Goal: Transaction & Acquisition: Purchase product/service

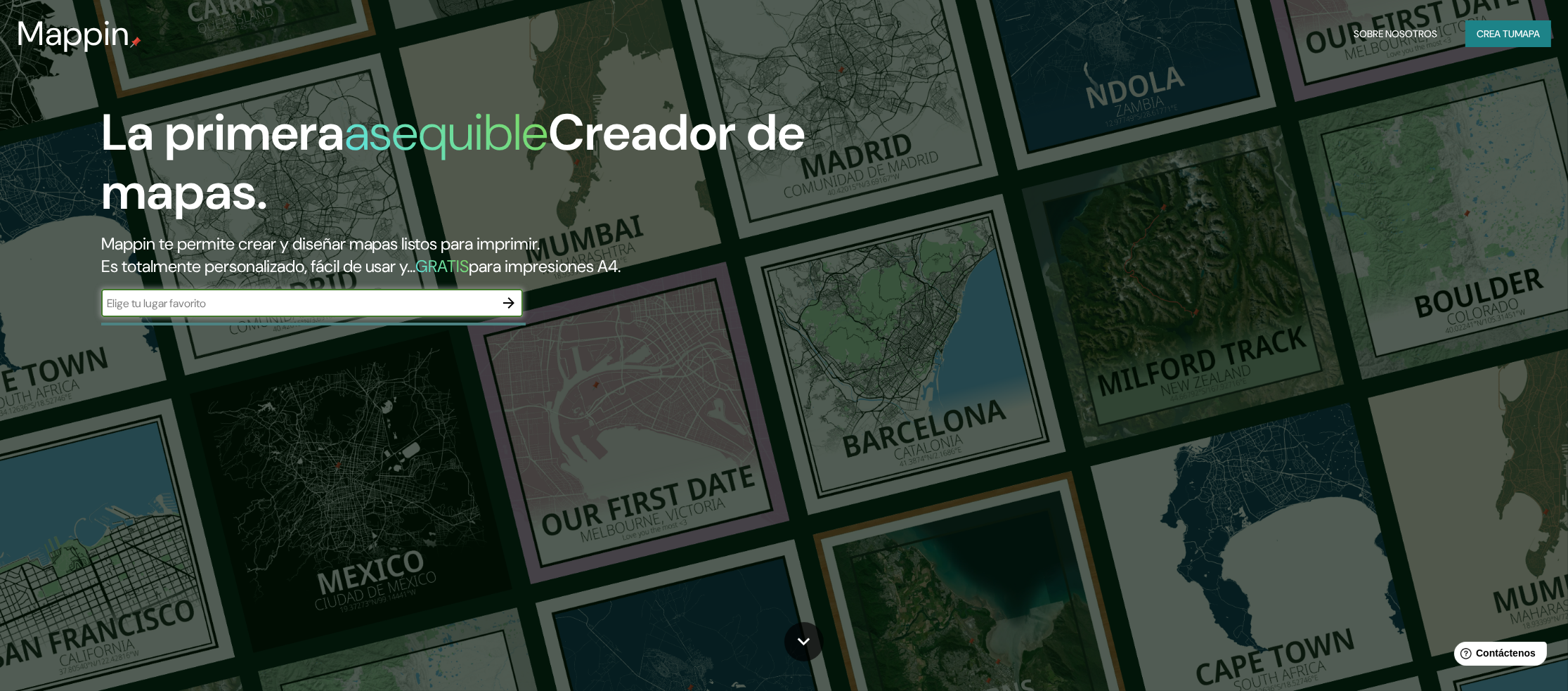
click at [504, 304] on icon "button" at bounding box center [508, 303] width 17 height 17
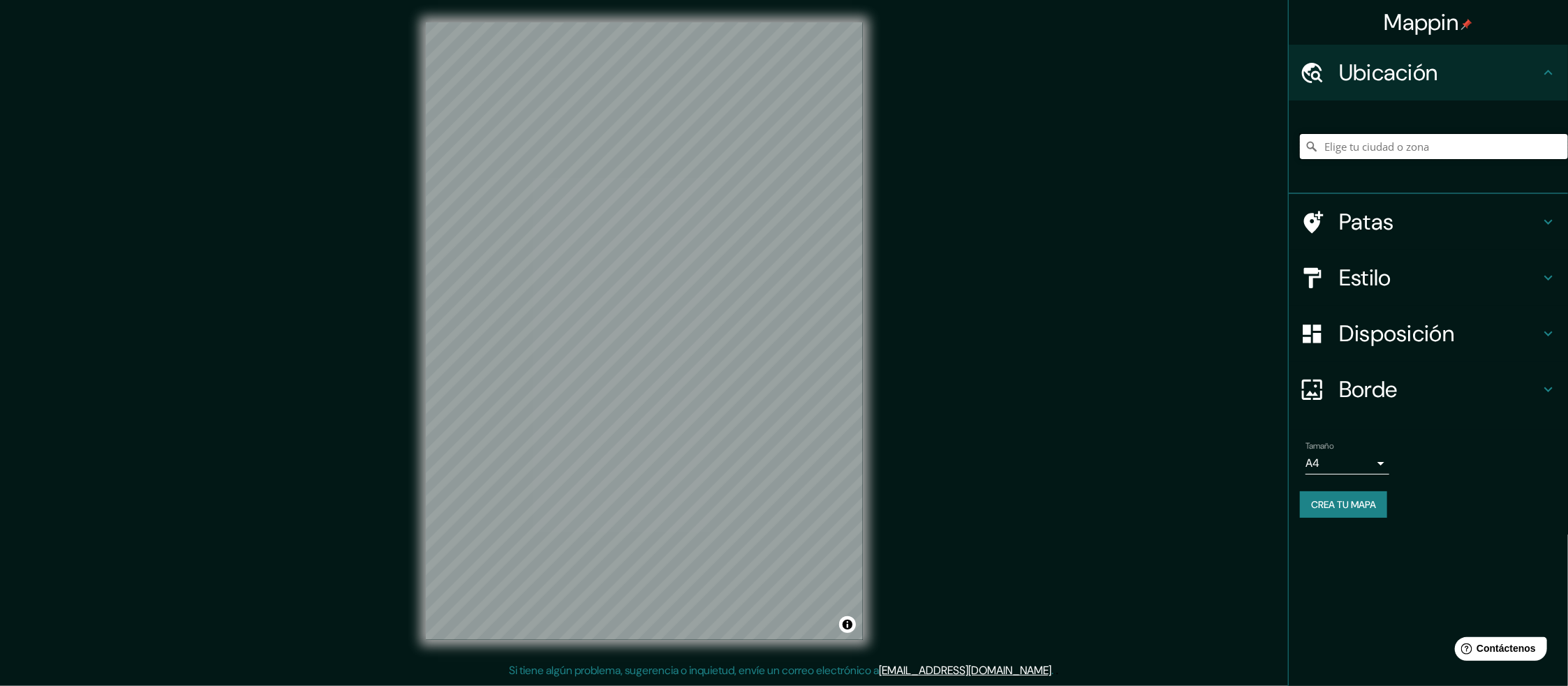
click at [1388, 146] on input "Elige tu ciudad o zona" at bounding box center [1434, 146] width 268 height 25
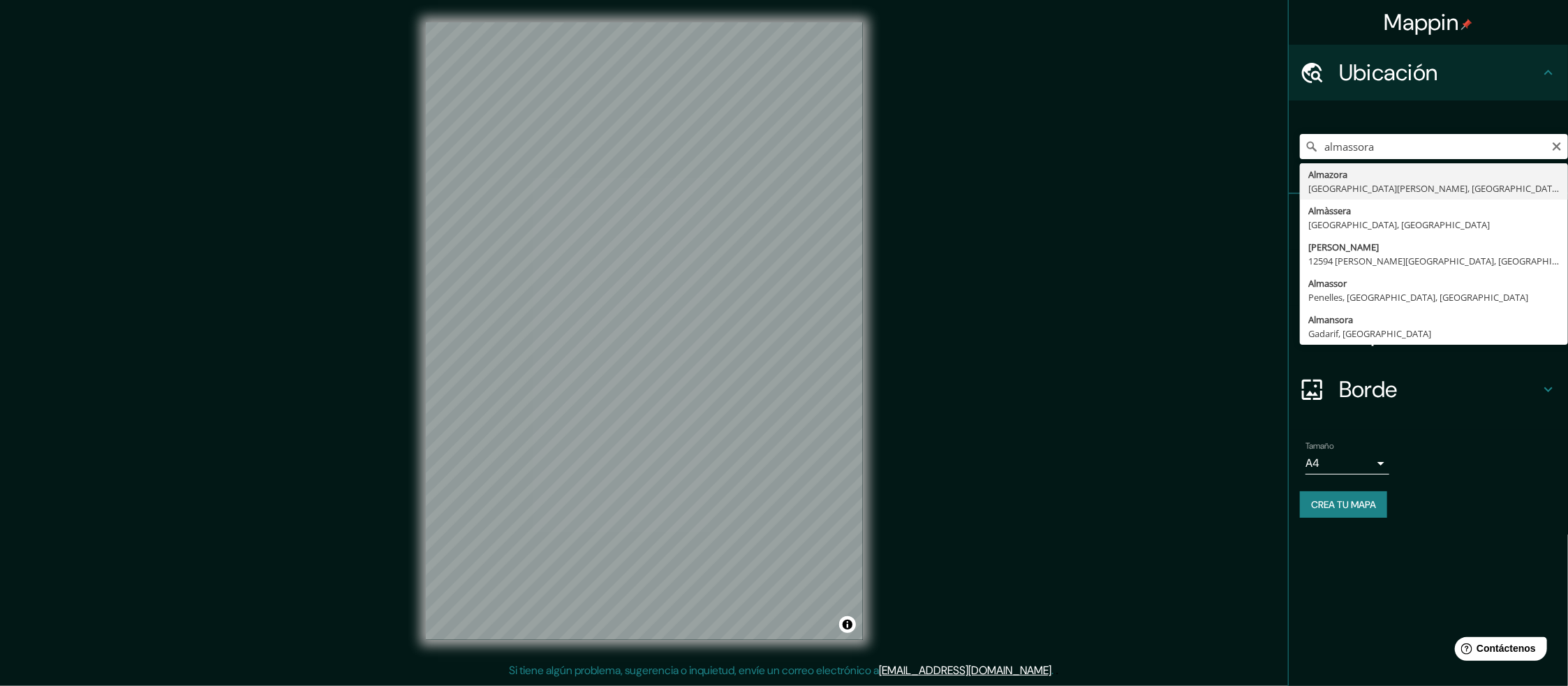
type input "[GEOGRAPHIC_DATA], [GEOGRAPHIC_DATA][PERSON_NAME], [GEOGRAPHIC_DATA]"
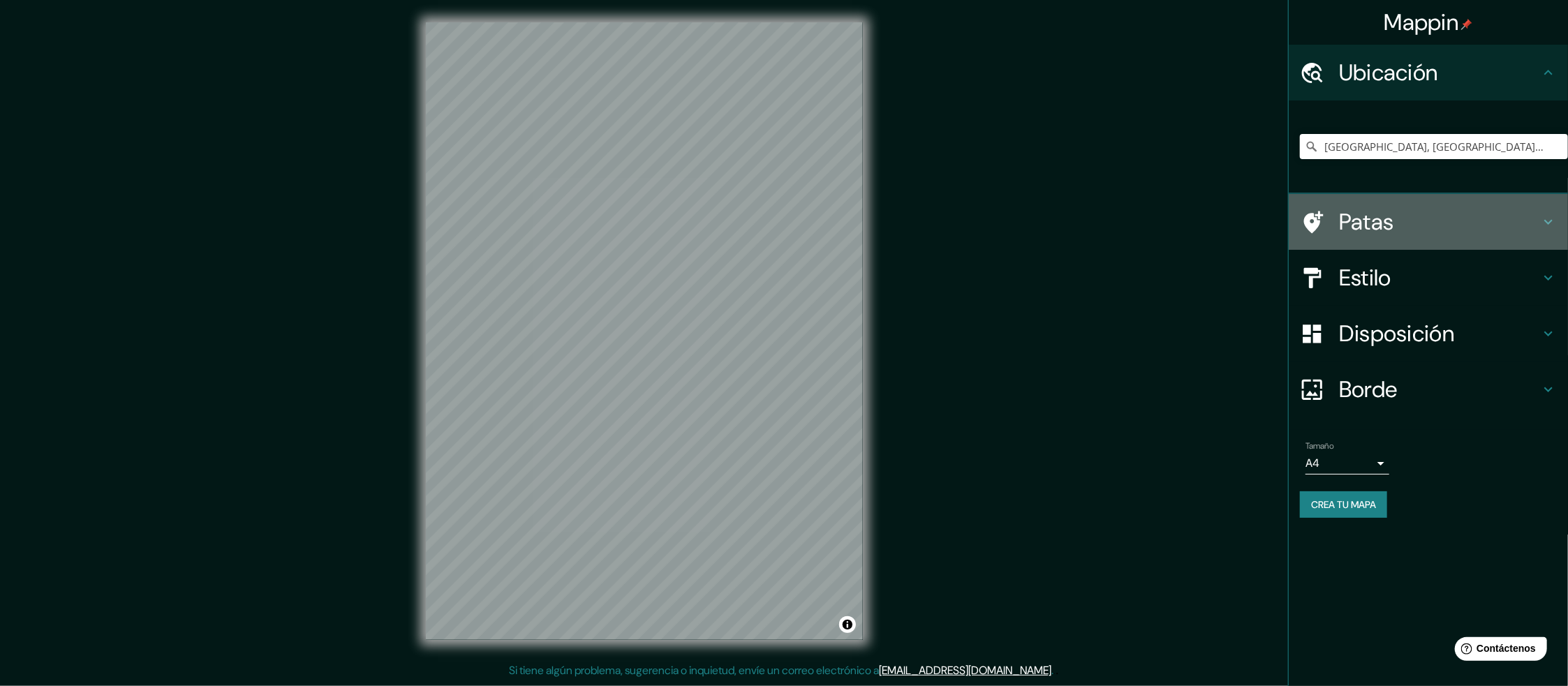
click at [1407, 217] on h4 "Patas" at bounding box center [1439, 222] width 201 height 28
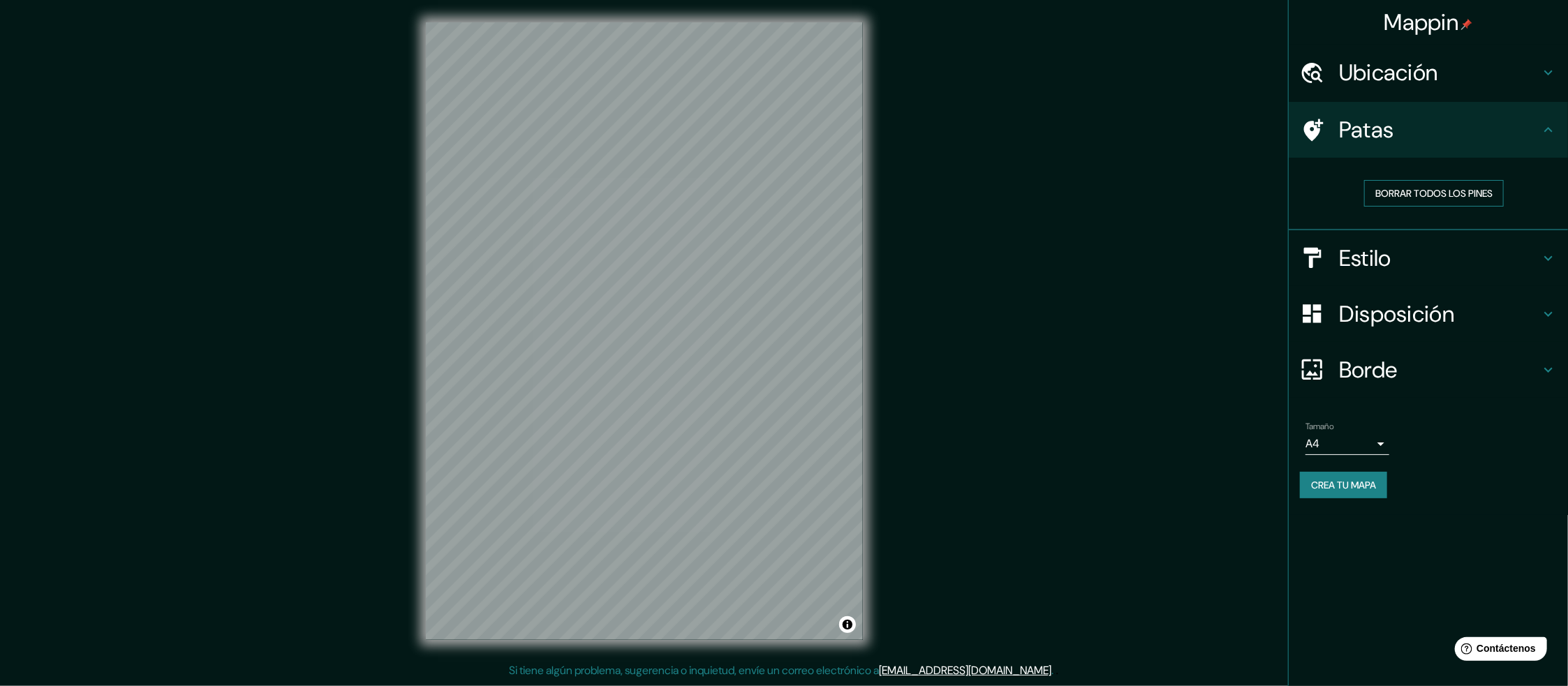
click at [1418, 195] on font "Borrar todos los pines" at bounding box center [1434, 193] width 117 height 12
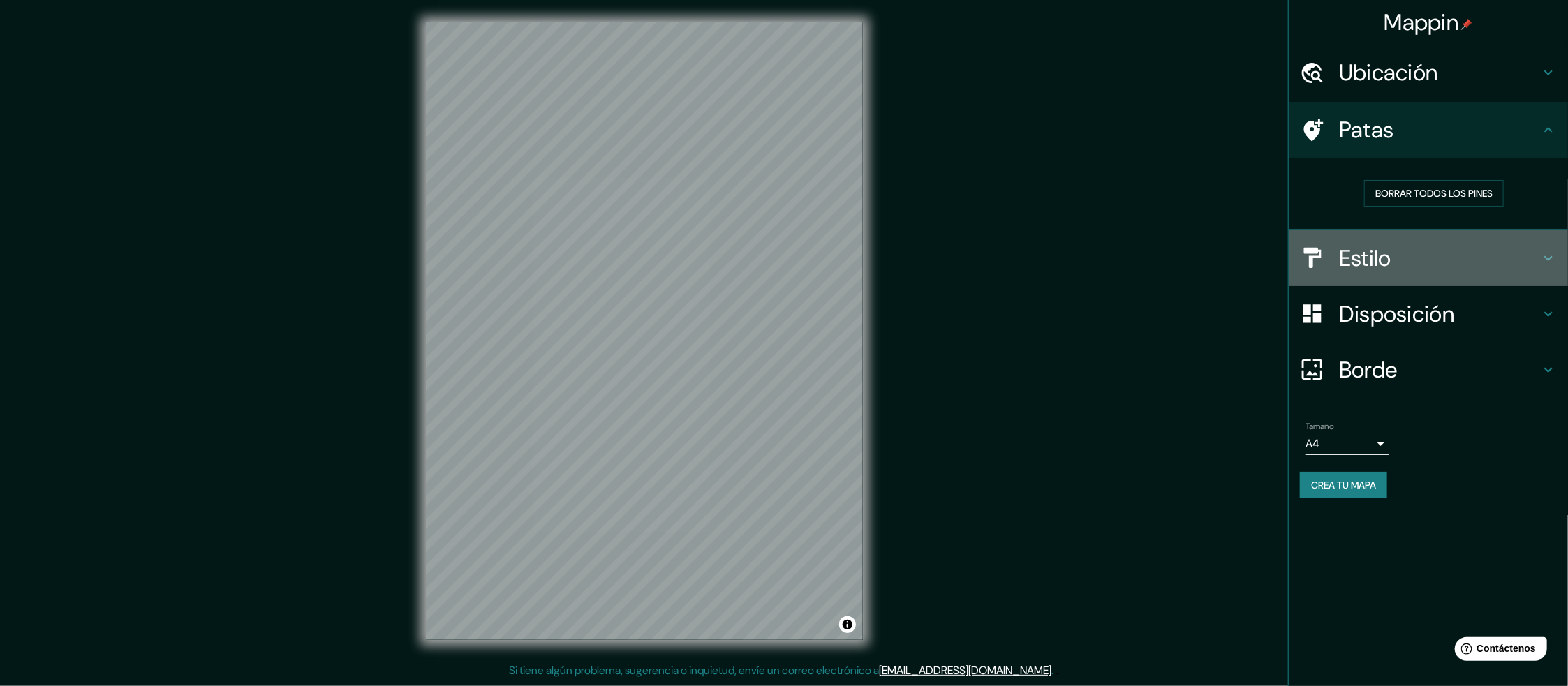
click at [1409, 242] on div "Estilo" at bounding box center [1428, 258] width 279 height 56
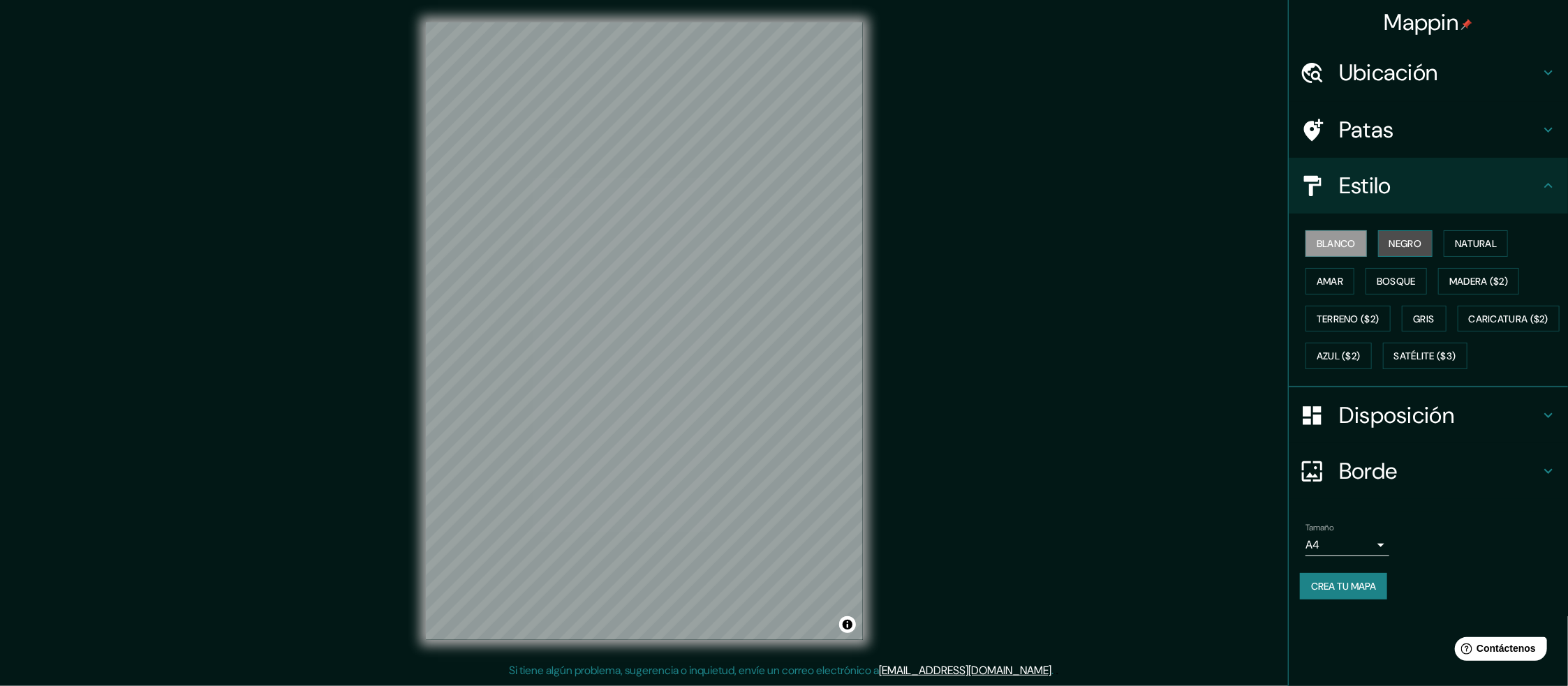
click at [1410, 244] on font "Negro" at bounding box center [1405, 243] width 33 height 12
click at [1467, 245] on font "Natural" at bounding box center [1476, 243] width 42 height 12
click at [1335, 282] on font "Amar" at bounding box center [1330, 281] width 27 height 12
click at [1388, 280] on font "Bosque" at bounding box center [1396, 281] width 39 height 12
click at [1469, 283] on font "Madera ($2)" at bounding box center [1478, 281] width 59 height 12
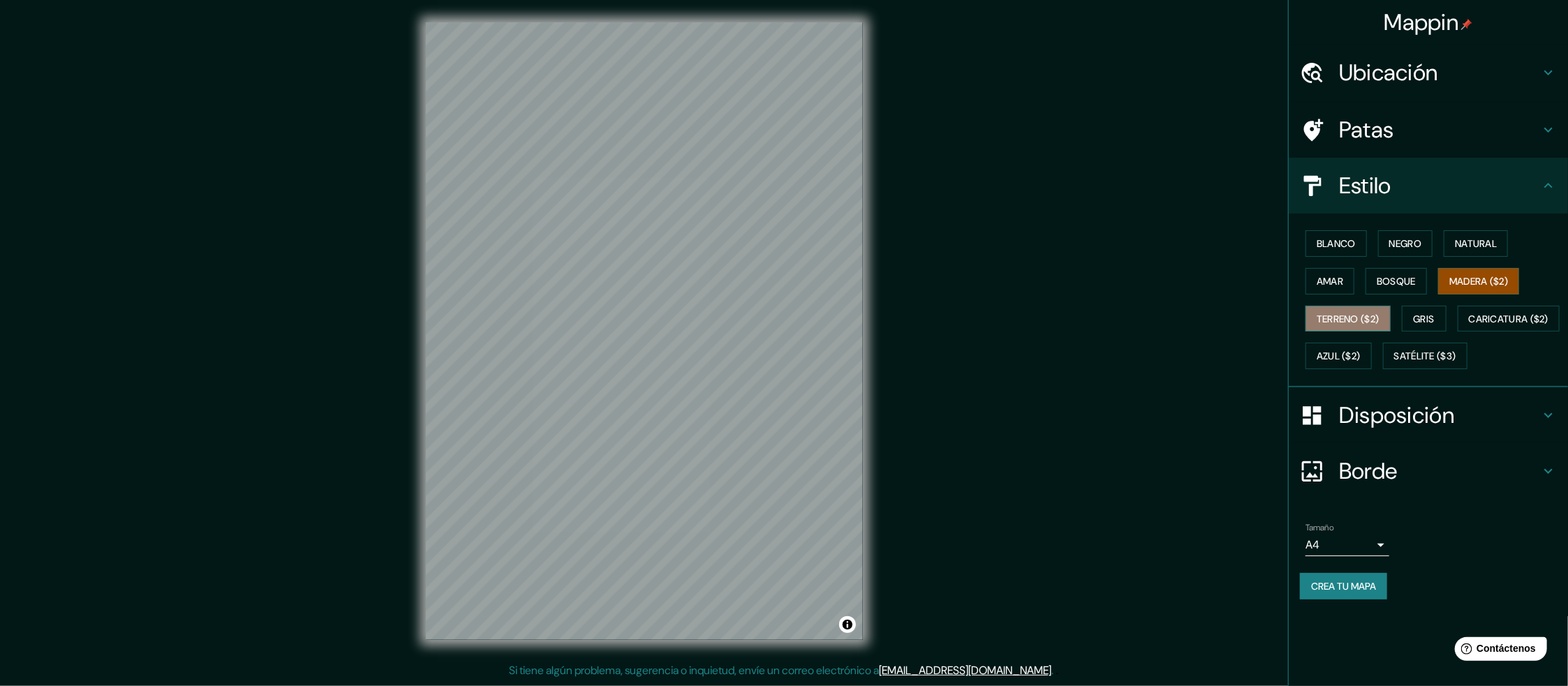
click at [1349, 317] on font "Terreno ($2)" at bounding box center [1348, 319] width 63 height 12
click at [1420, 319] on font "Gris" at bounding box center [1424, 319] width 21 height 12
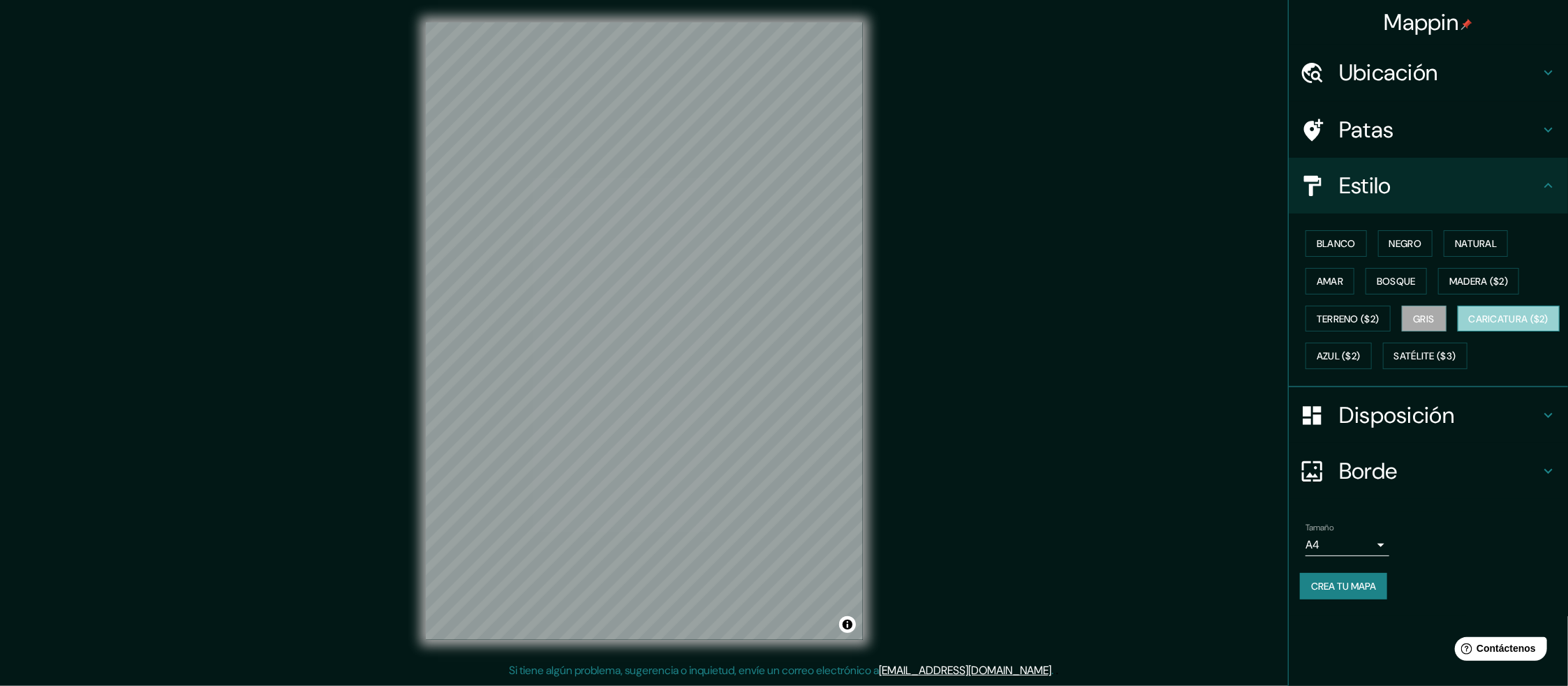
click at [1469, 325] on font "Caricatura ($2)" at bounding box center [1509, 319] width 80 height 12
click at [1361, 359] on font "Azul ($2)" at bounding box center [1338, 356] width 44 height 12
click at [1394, 363] on font "Satélite ($3)" at bounding box center [1425, 356] width 62 height 12
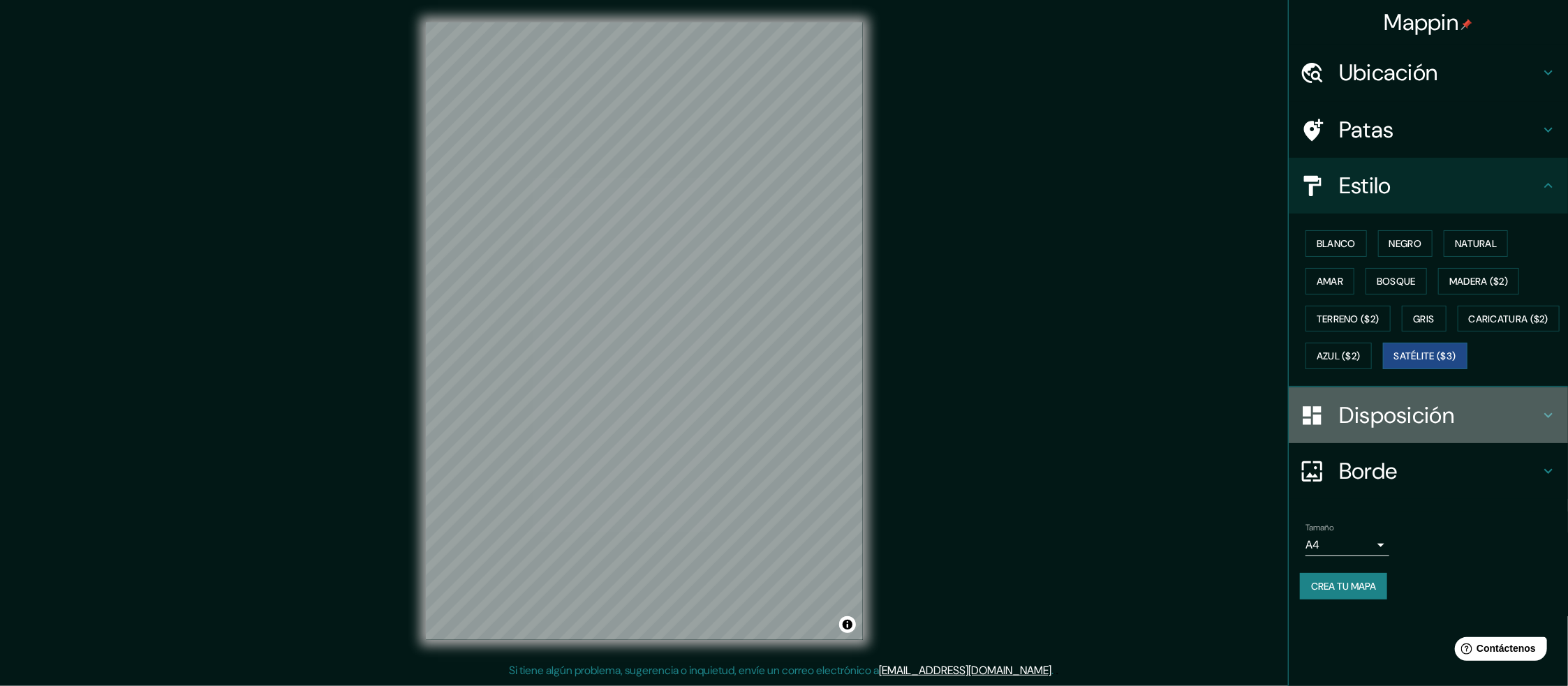
click at [1425, 430] on font "Disposición" at bounding box center [1396, 415] width 115 height 29
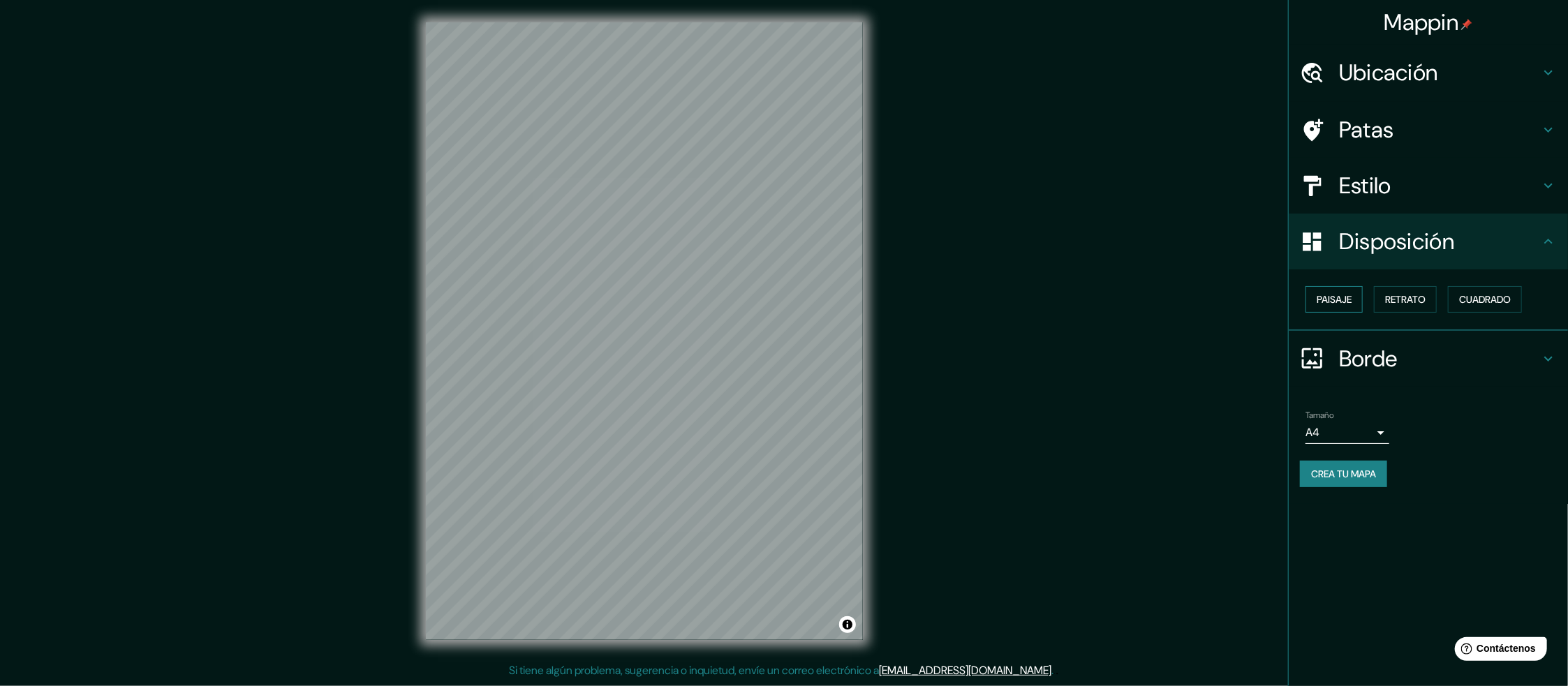
click at [1338, 306] on font "Paisaje" at bounding box center [1334, 299] width 35 height 18
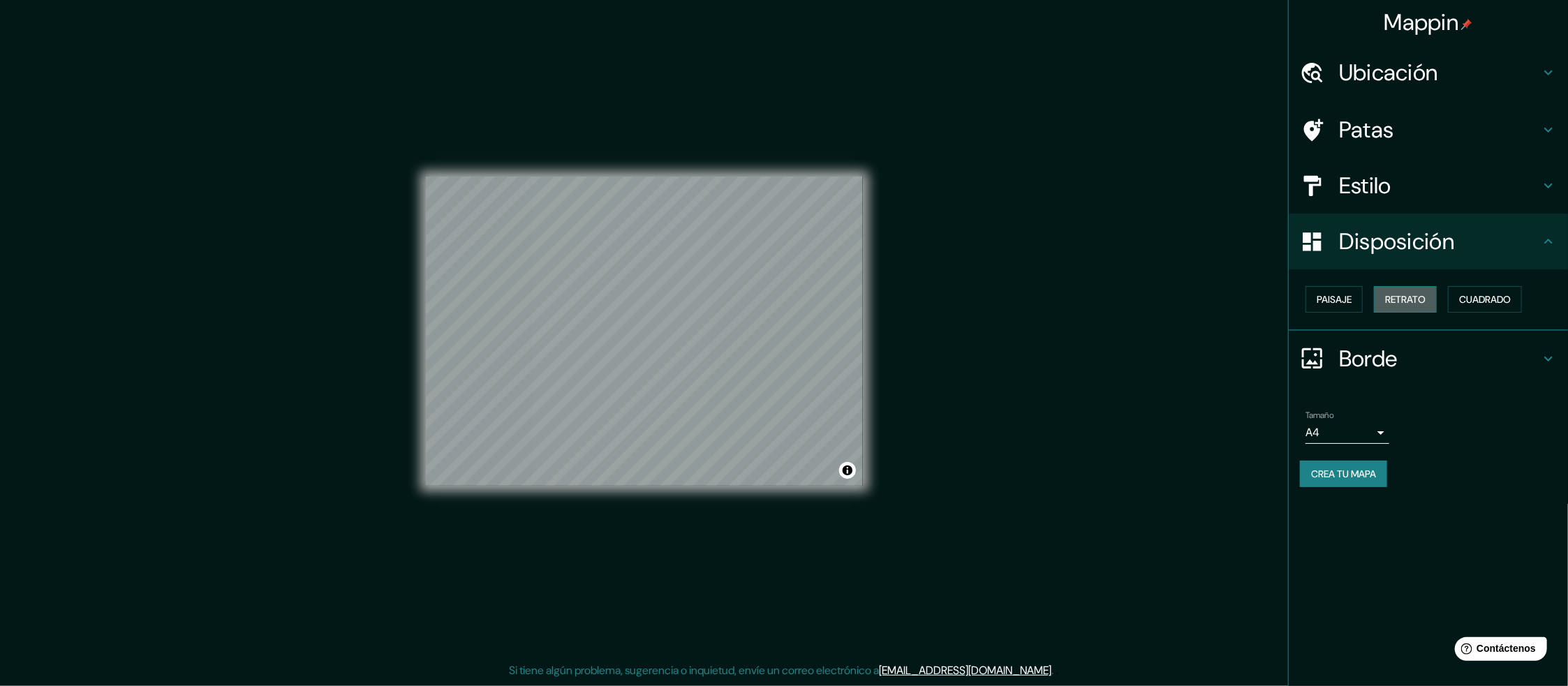
click at [1410, 298] on font "Retrato" at bounding box center [1406, 299] width 41 height 12
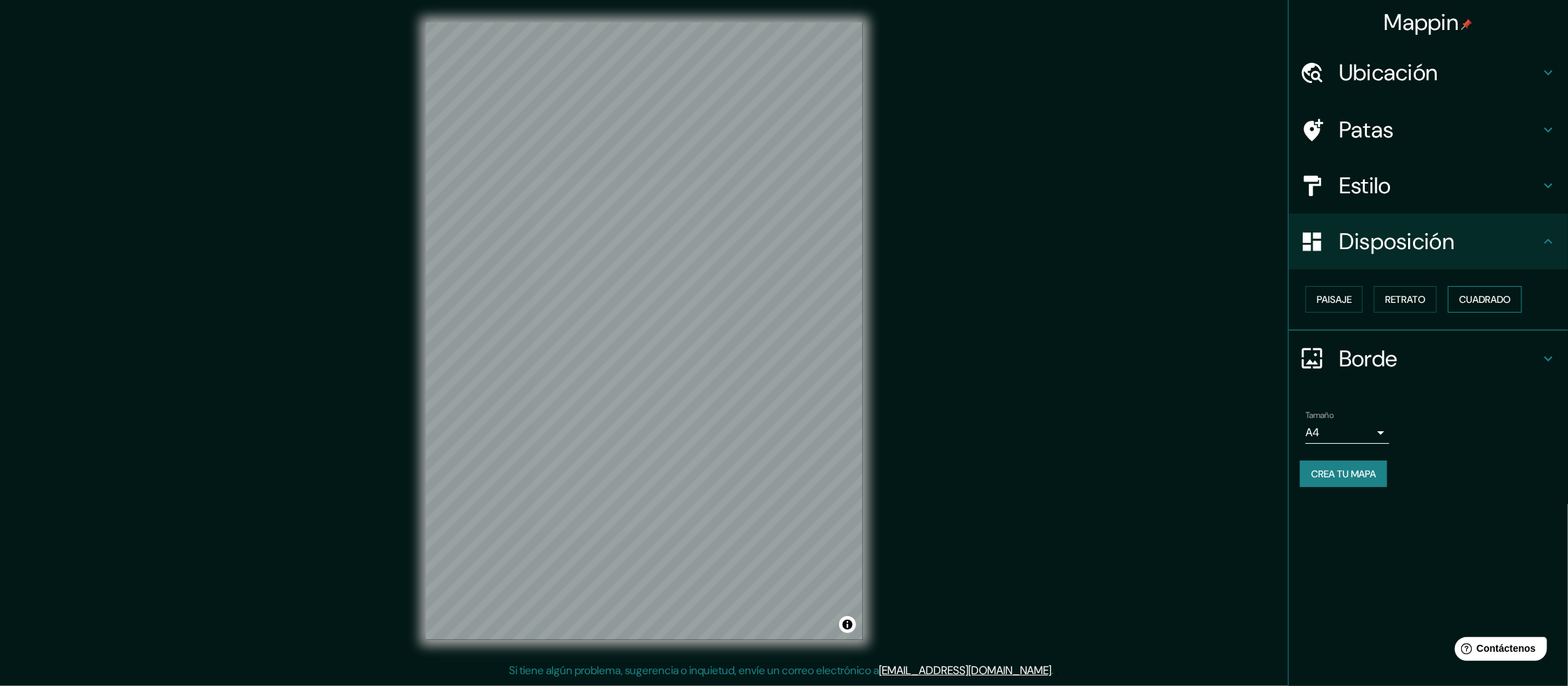
click at [1482, 298] on font "Cuadrado" at bounding box center [1485, 299] width 51 height 12
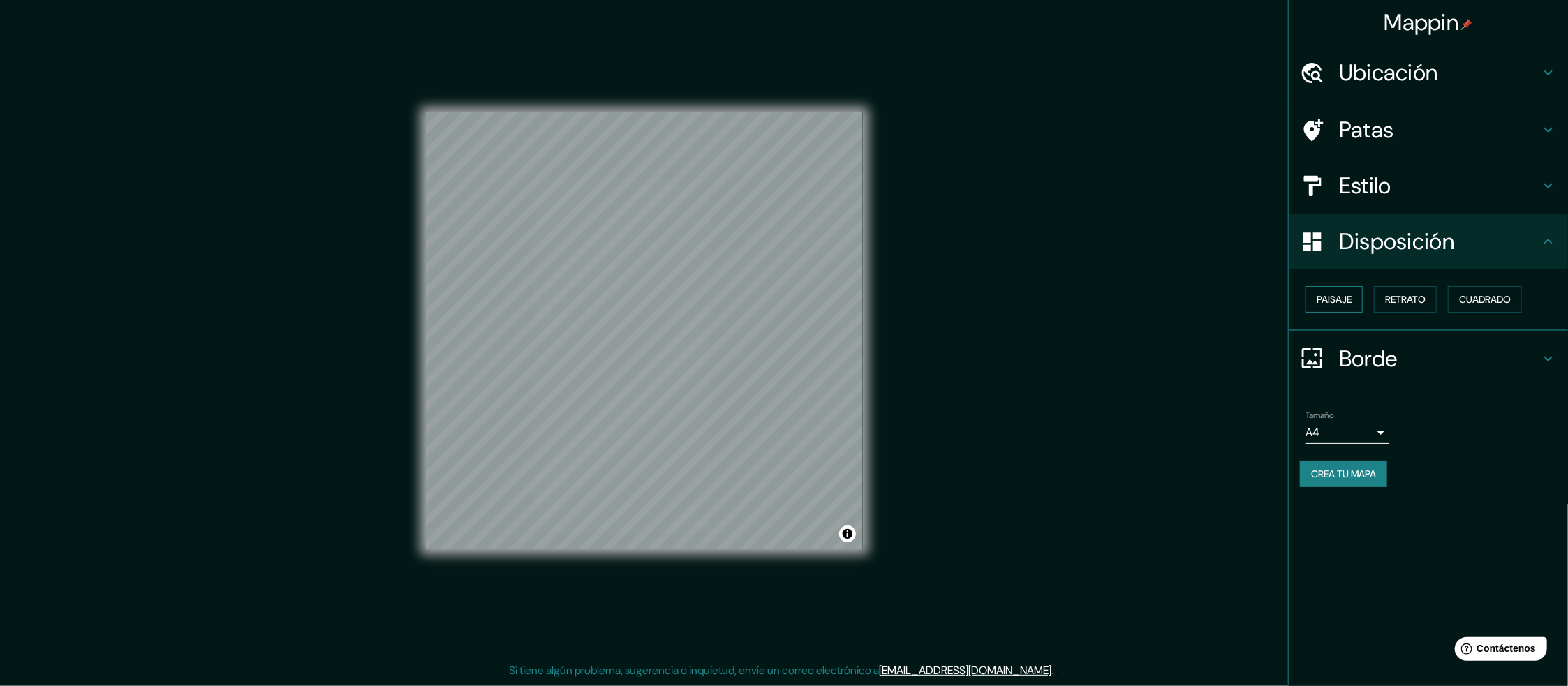
click at [1339, 296] on font "Paisaje" at bounding box center [1334, 299] width 35 height 12
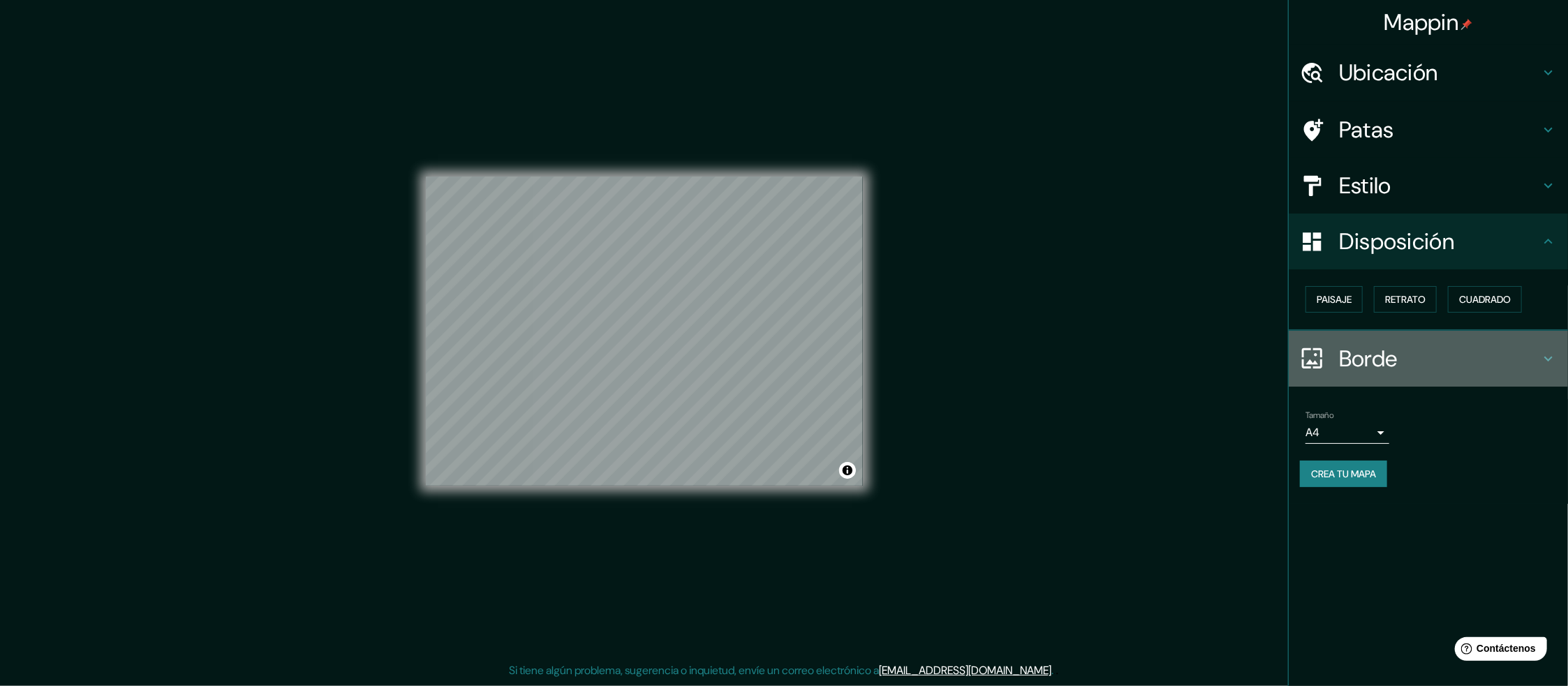
click at [1383, 364] on font "Borde" at bounding box center [1368, 359] width 59 height 29
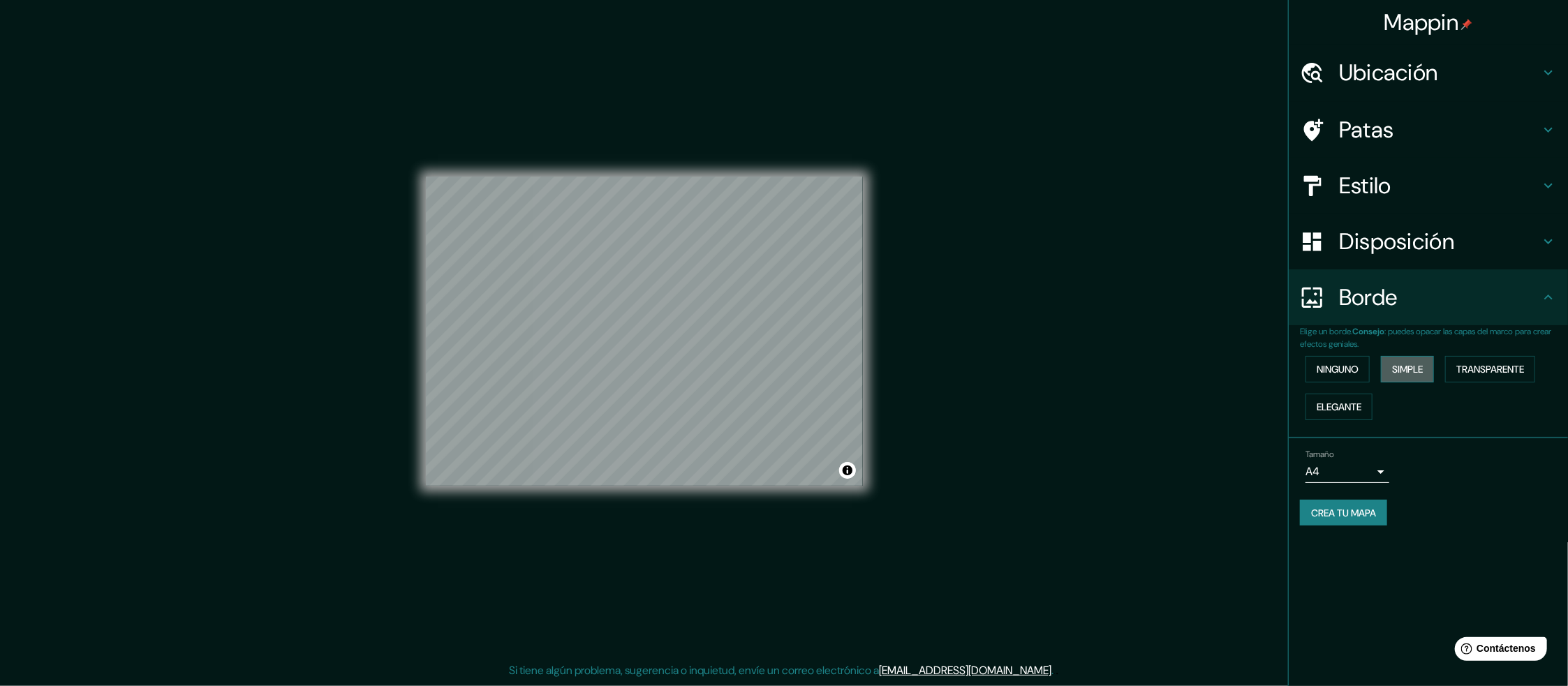
click at [1419, 372] on font "Simple" at bounding box center [1407, 369] width 30 height 12
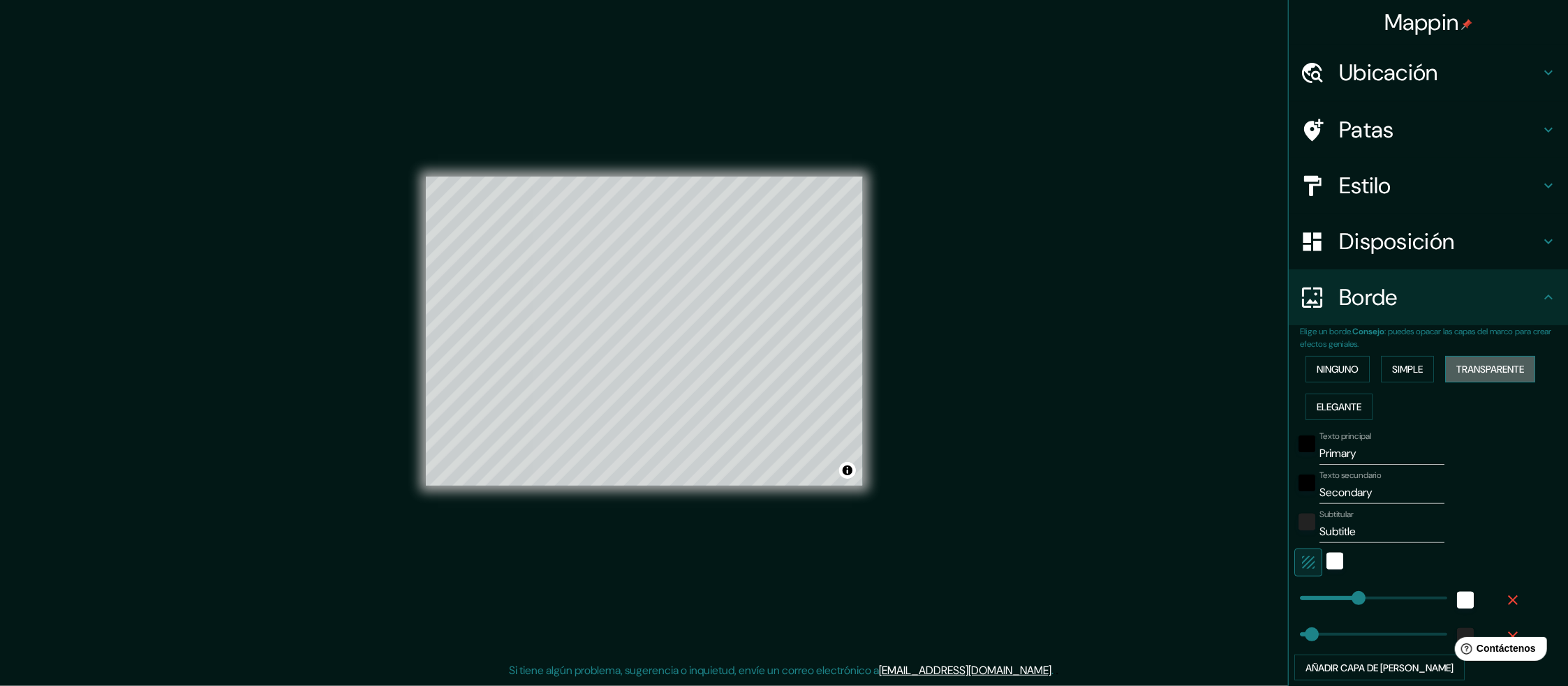
click at [1467, 371] on font "Transparente" at bounding box center [1490, 369] width 67 height 12
click at [1330, 412] on font "Elegante" at bounding box center [1339, 406] width 45 height 18
click at [1332, 373] on font "Ninguno" at bounding box center [1338, 369] width 42 height 12
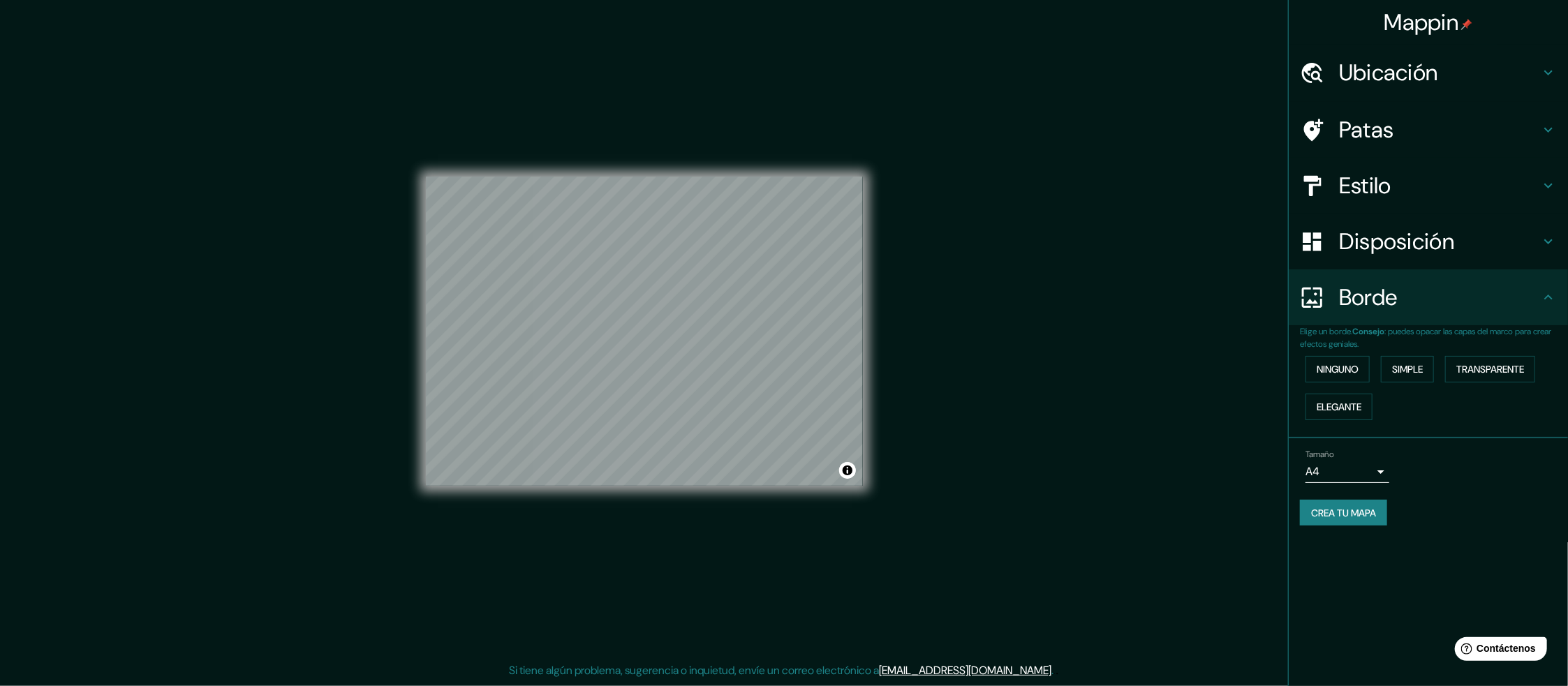
click at [1383, 471] on body "Mappin Ubicación [GEOGRAPHIC_DATA], provincia [PERSON_NAME][GEOGRAPHIC_DATA], […" at bounding box center [784, 343] width 1568 height 686
click at [1344, 527] on li "A3" at bounding box center [1348, 525] width 84 height 26
type input "a4"
click at [1348, 471] on body "Mappin Ubicación [GEOGRAPHIC_DATA], provincia [PERSON_NAME][GEOGRAPHIC_DATA], […" at bounding box center [784, 343] width 1568 height 686
click at [1440, 503] on div at bounding box center [784, 343] width 1568 height 686
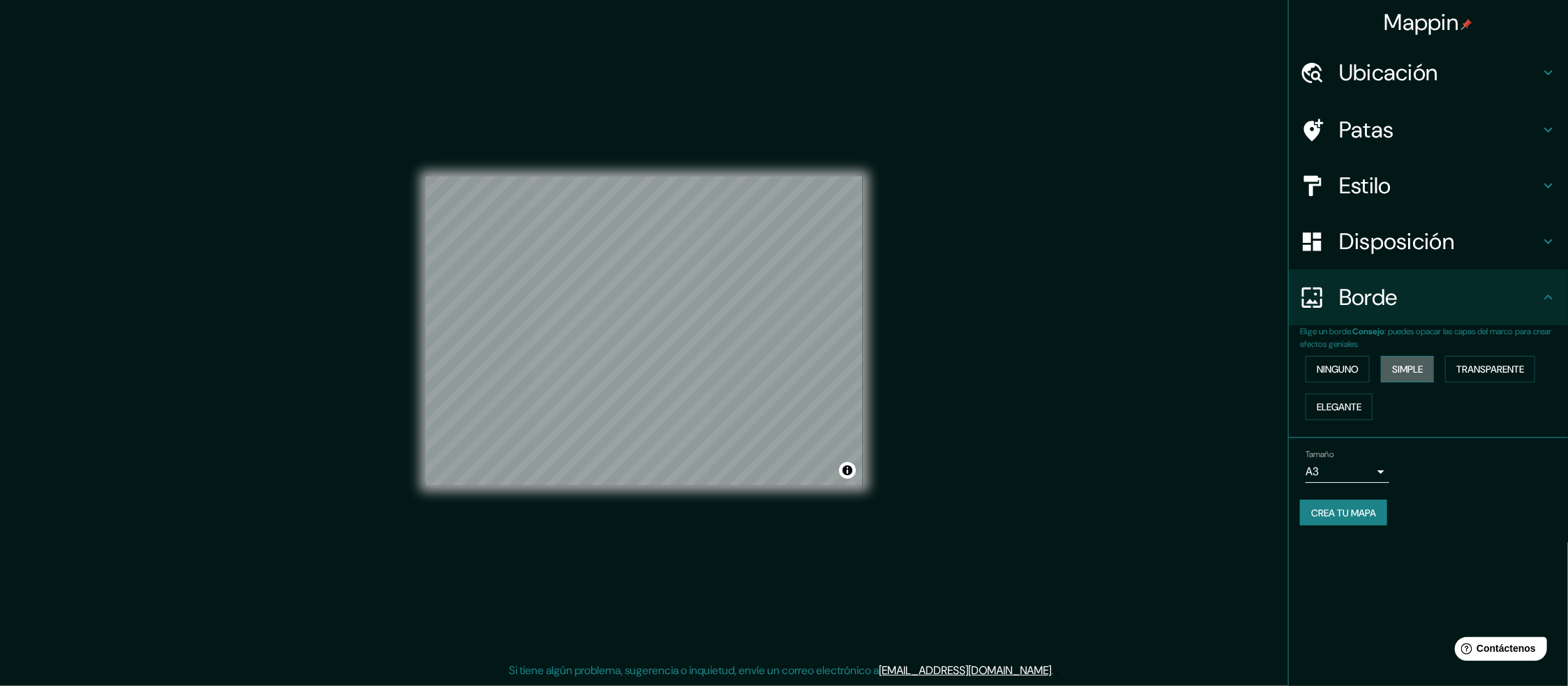
click at [1414, 368] on font "Simple" at bounding box center [1407, 369] width 30 height 12
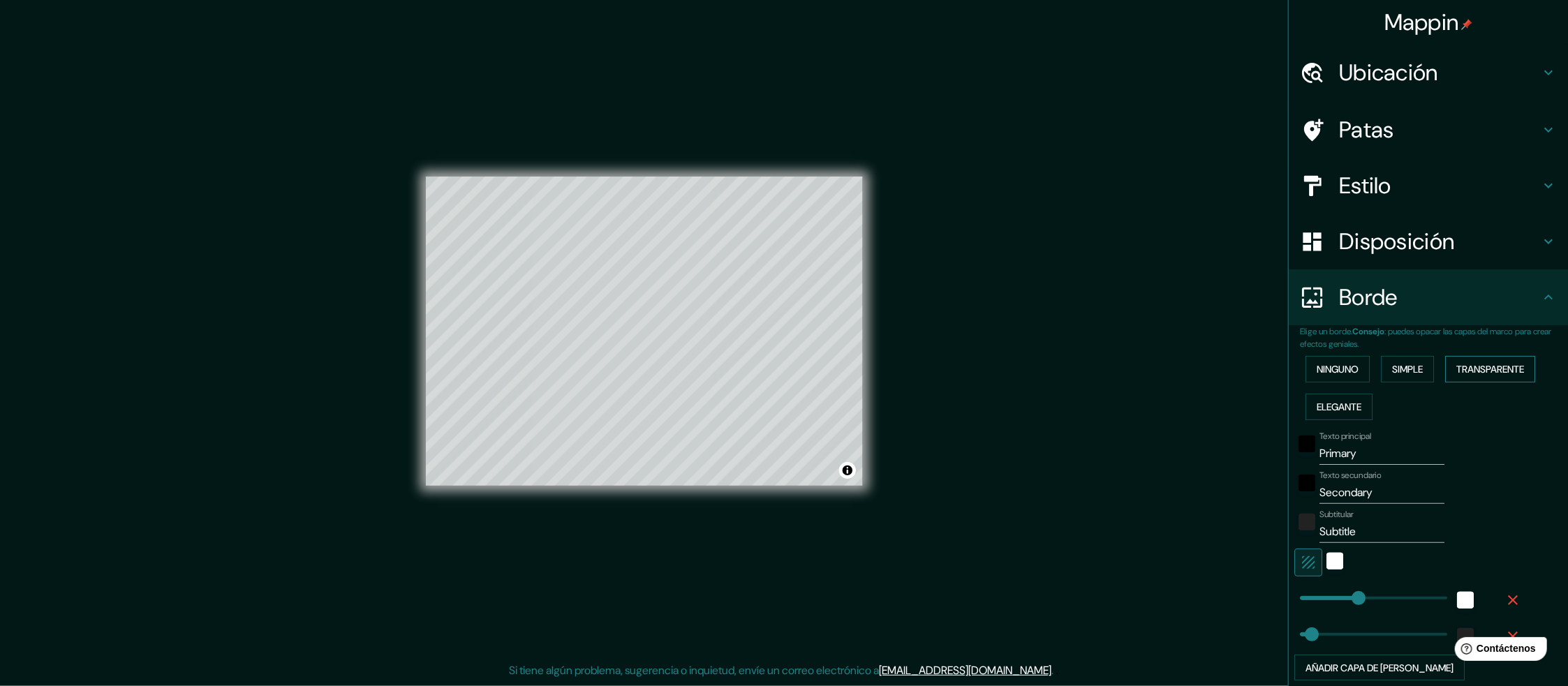
click at [1480, 373] on font "Transparente" at bounding box center [1490, 369] width 67 height 12
click at [1328, 561] on div "blanco" at bounding box center [1335, 561] width 17 height 17
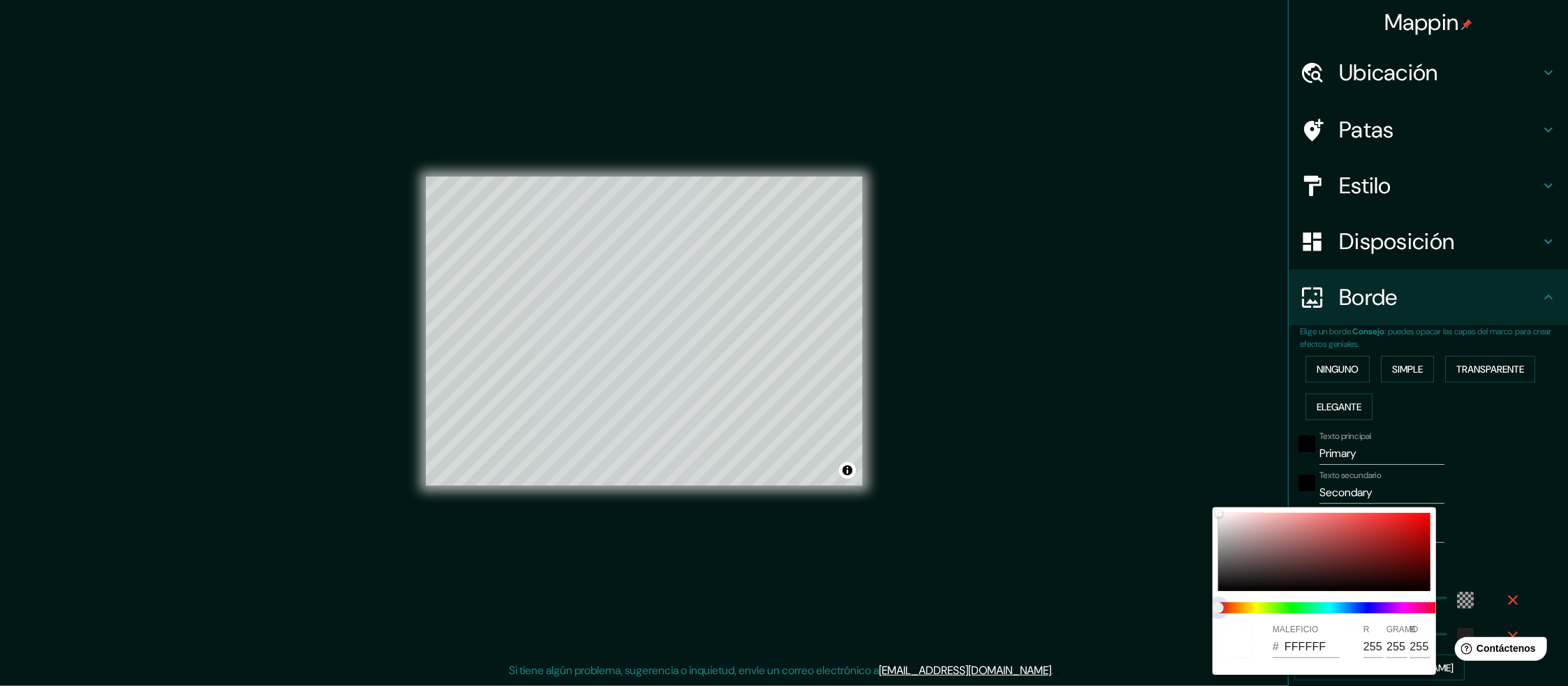
type input "300"
type input "50"
type input "300"
type input "50"
type input "300"
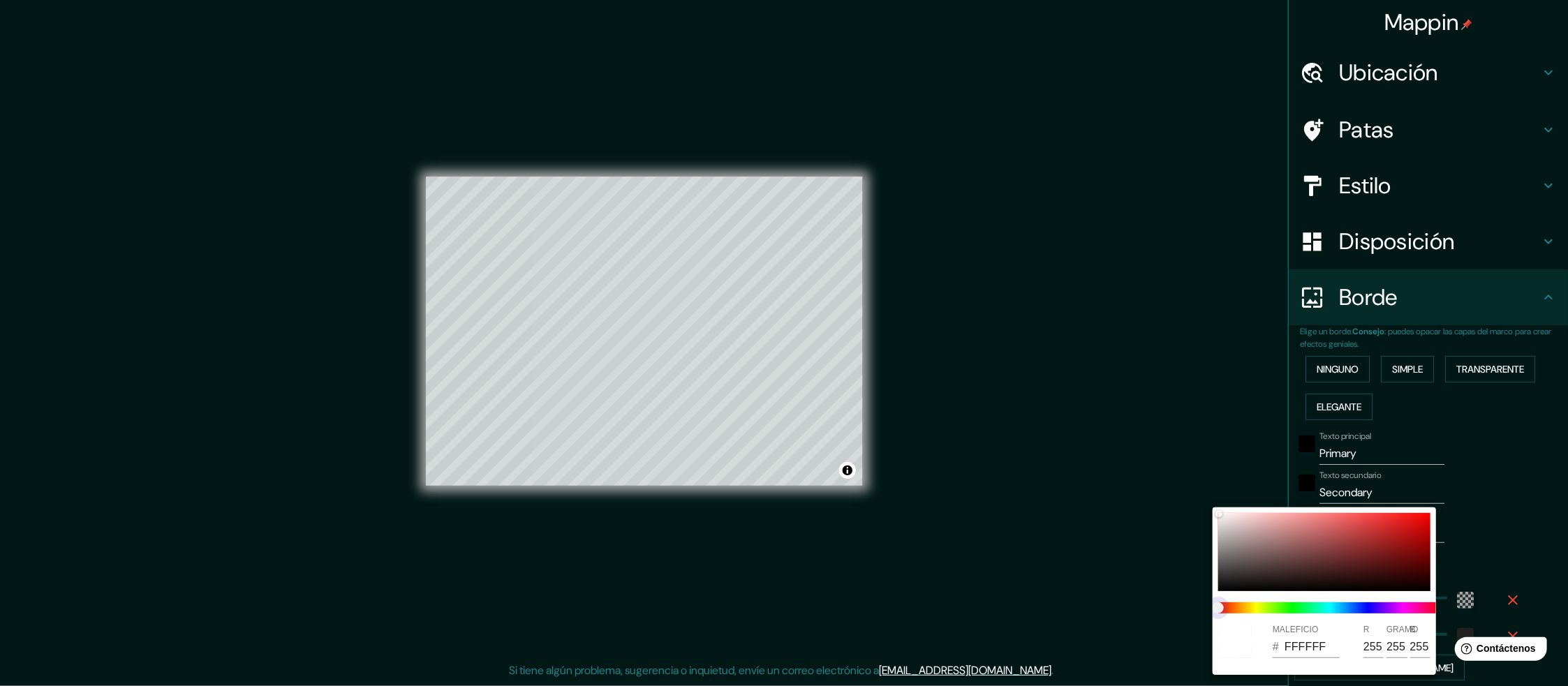
type input "50"
type input "300"
type input "50"
type input "300"
type input "50"
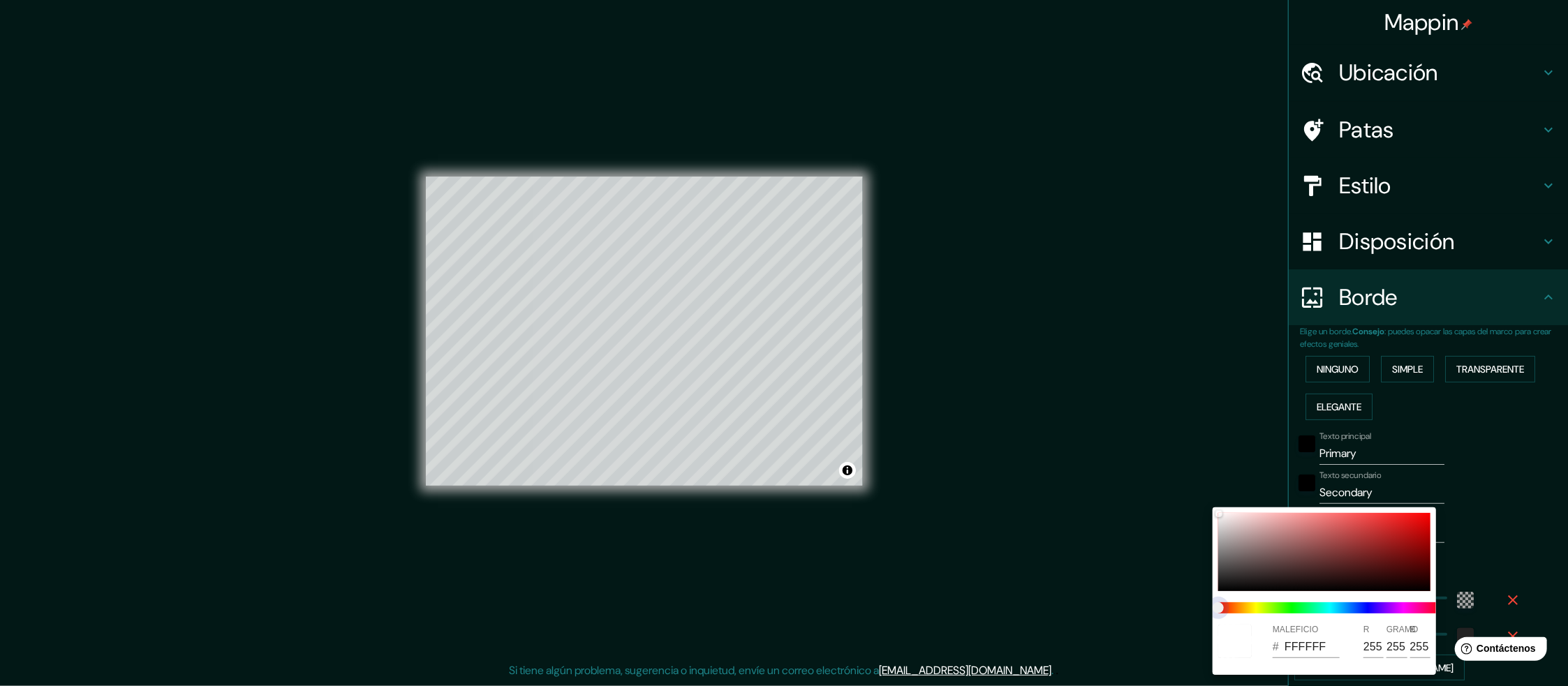
type input "300"
type input "50"
type input "300"
type input "50"
type input "300"
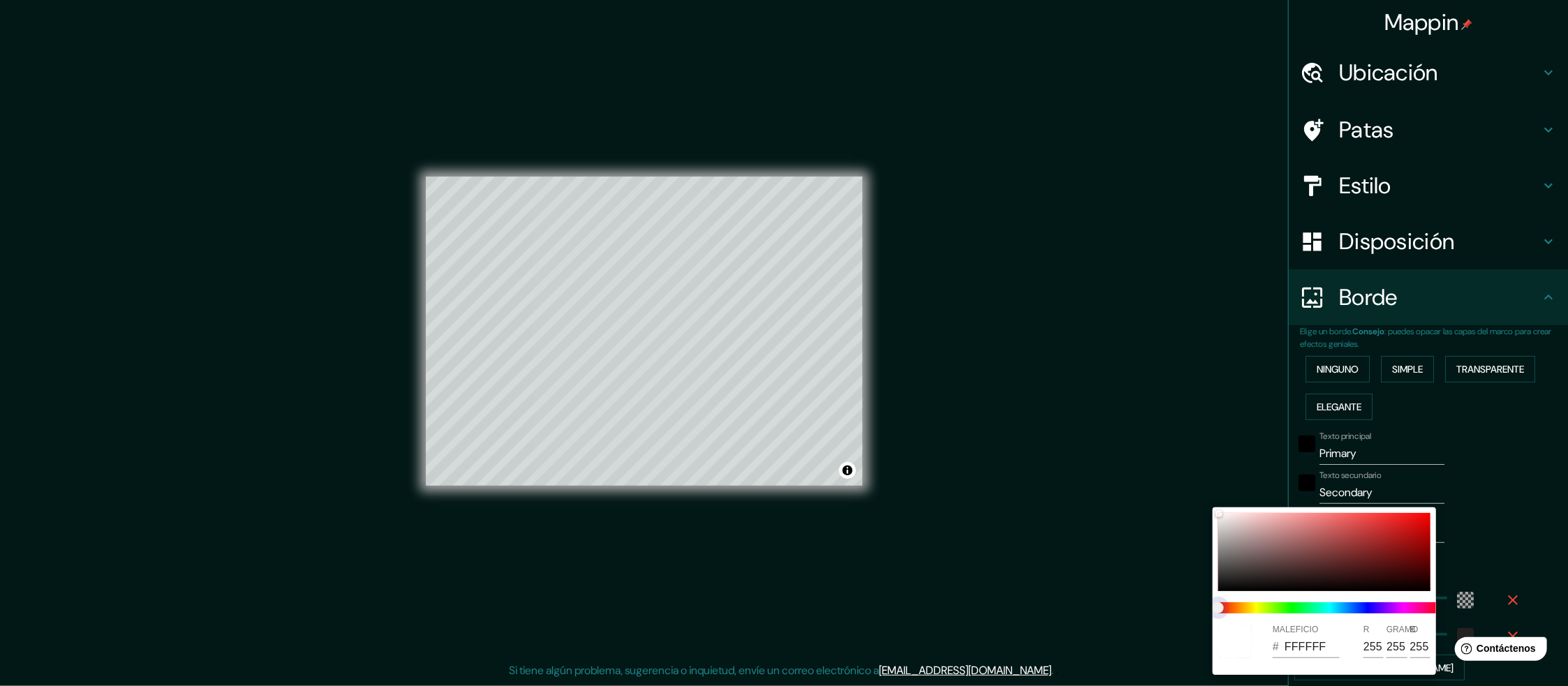
type input "50"
type input "300"
type input "50"
type input "300"
type input "50"
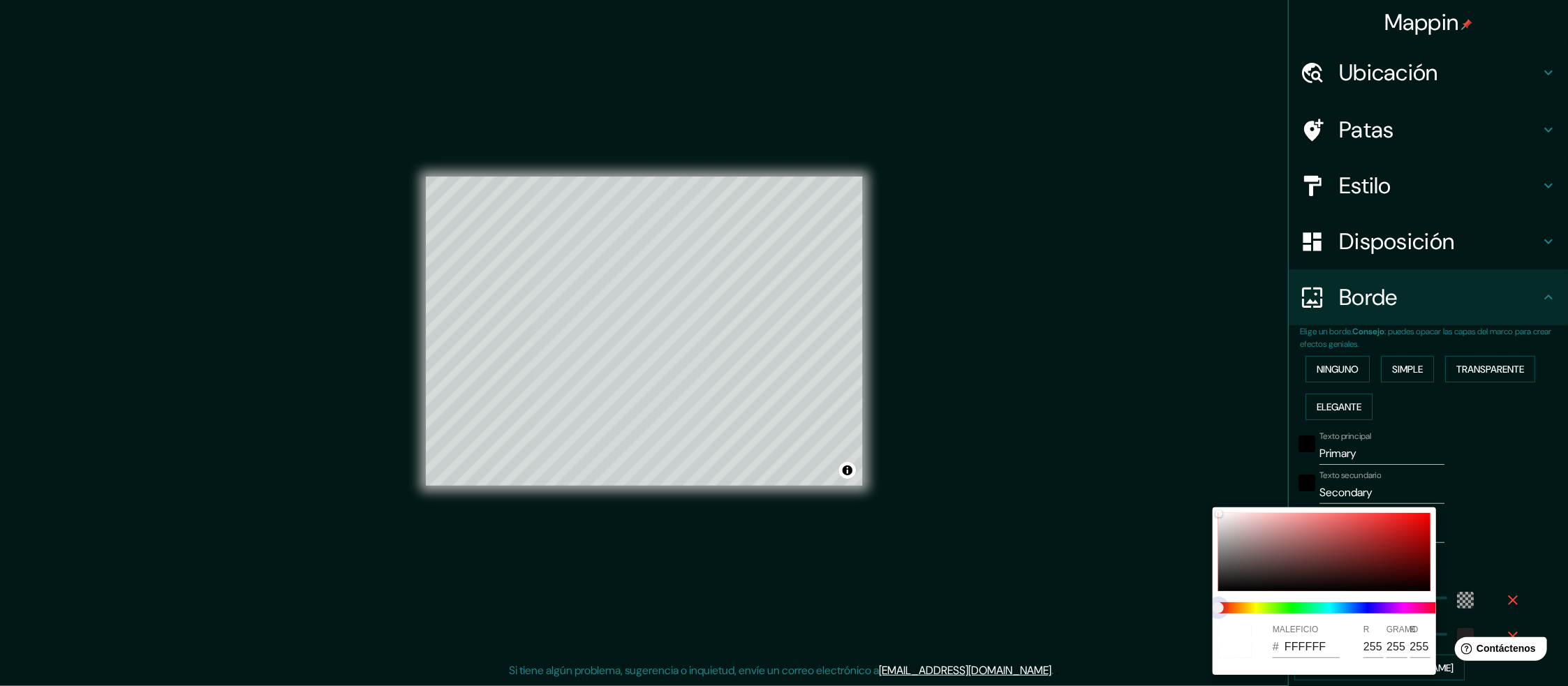
type input "300"
type input "50"
type input "300"
type input "50"
type input "300"
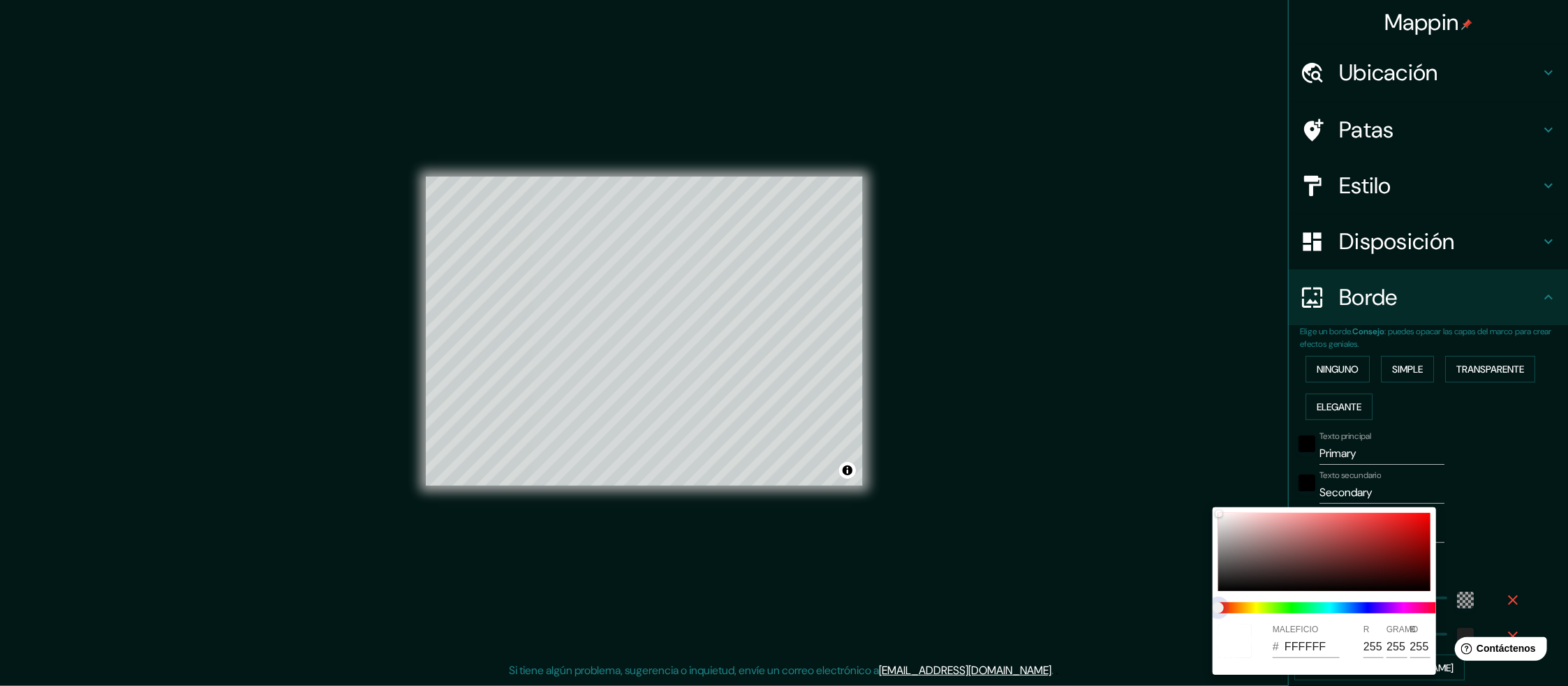
type input "50"
type input "300"
type input "50"
type input "300"
type input "50"
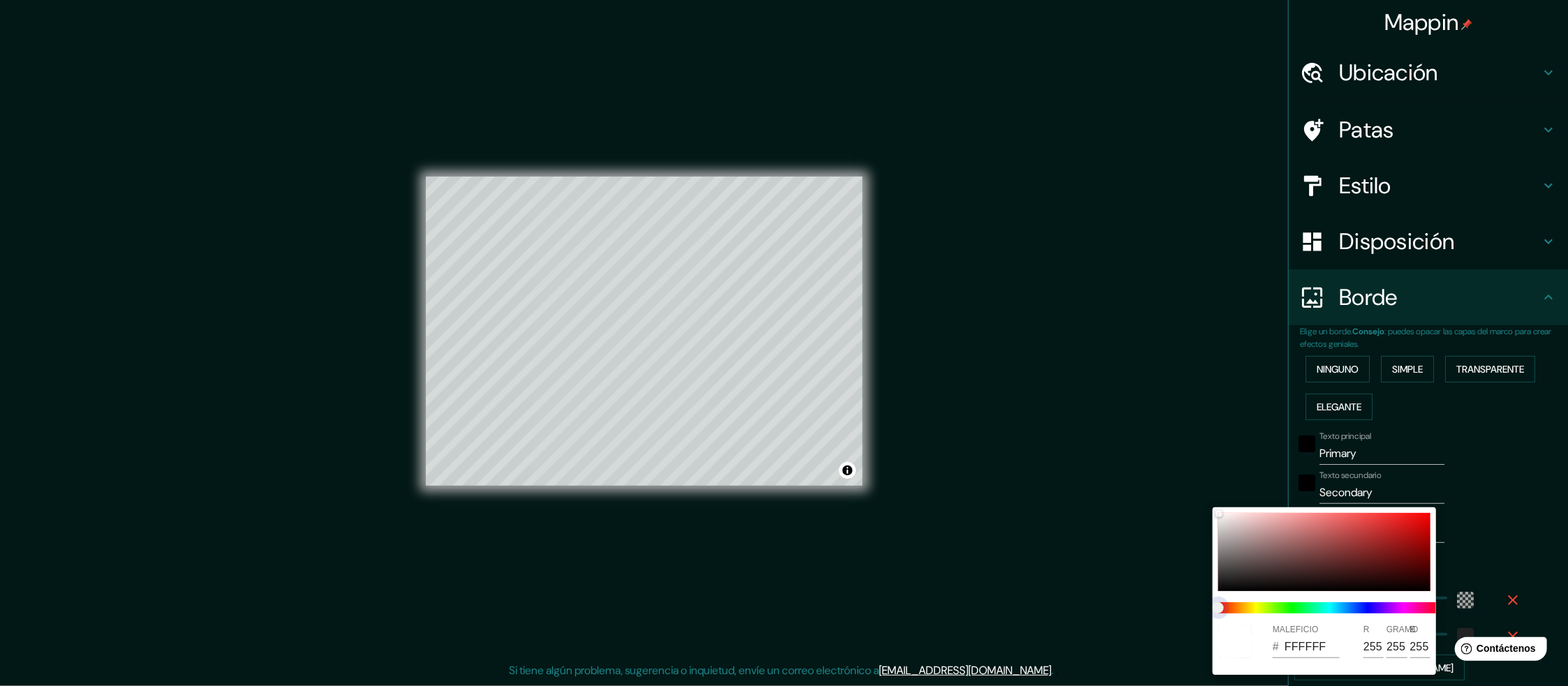
type input "300"
type input "50"
type input "300"
type input "50"
drag, startPoint x: 1276, startPoint y: 605, endPoint x: 1384, endPoint y: 604, distance: 108.0
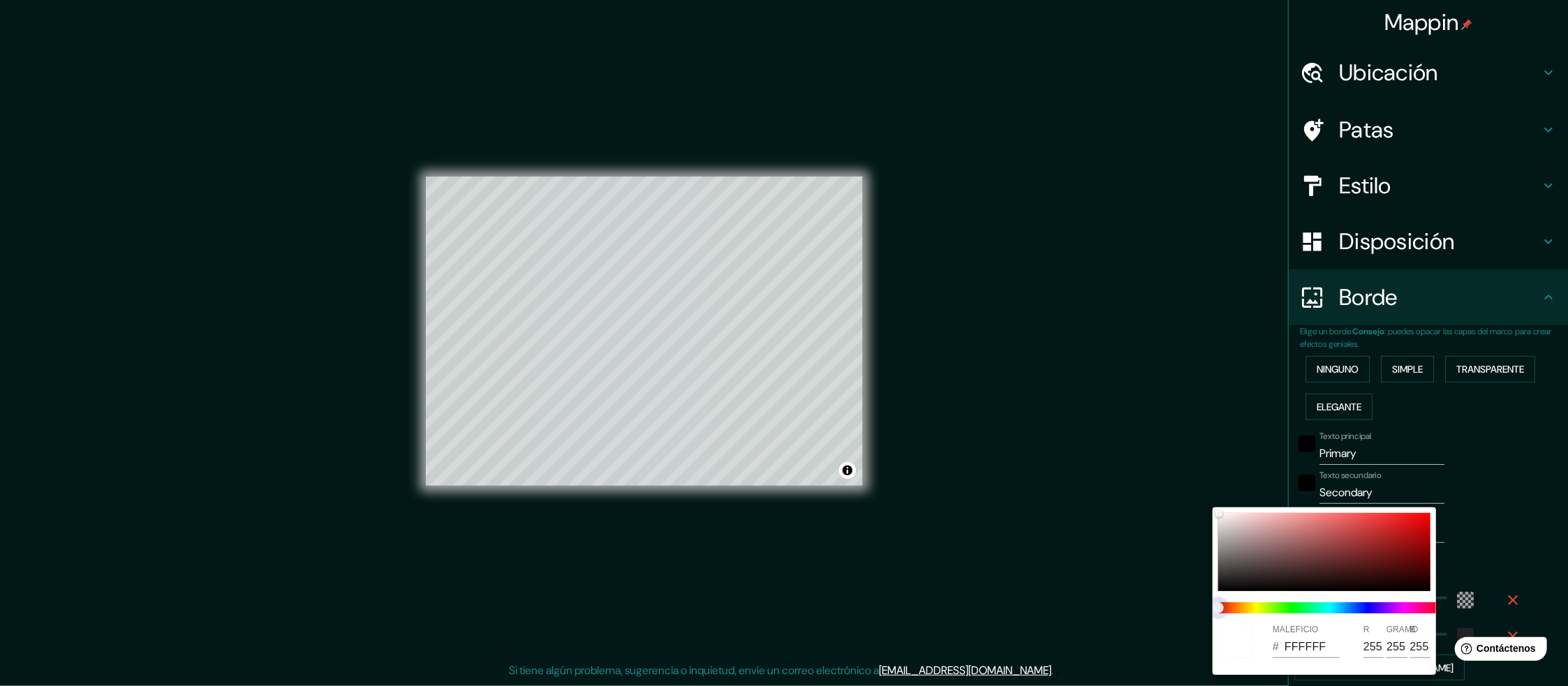
click at [1384, 604] on span at bounding box center [1330, 608] width 223 height 11
type input "300"
type input "50"
click at [1410, 607] on span at bounding box center [1330, 608] width 223 height 11
type input "300"
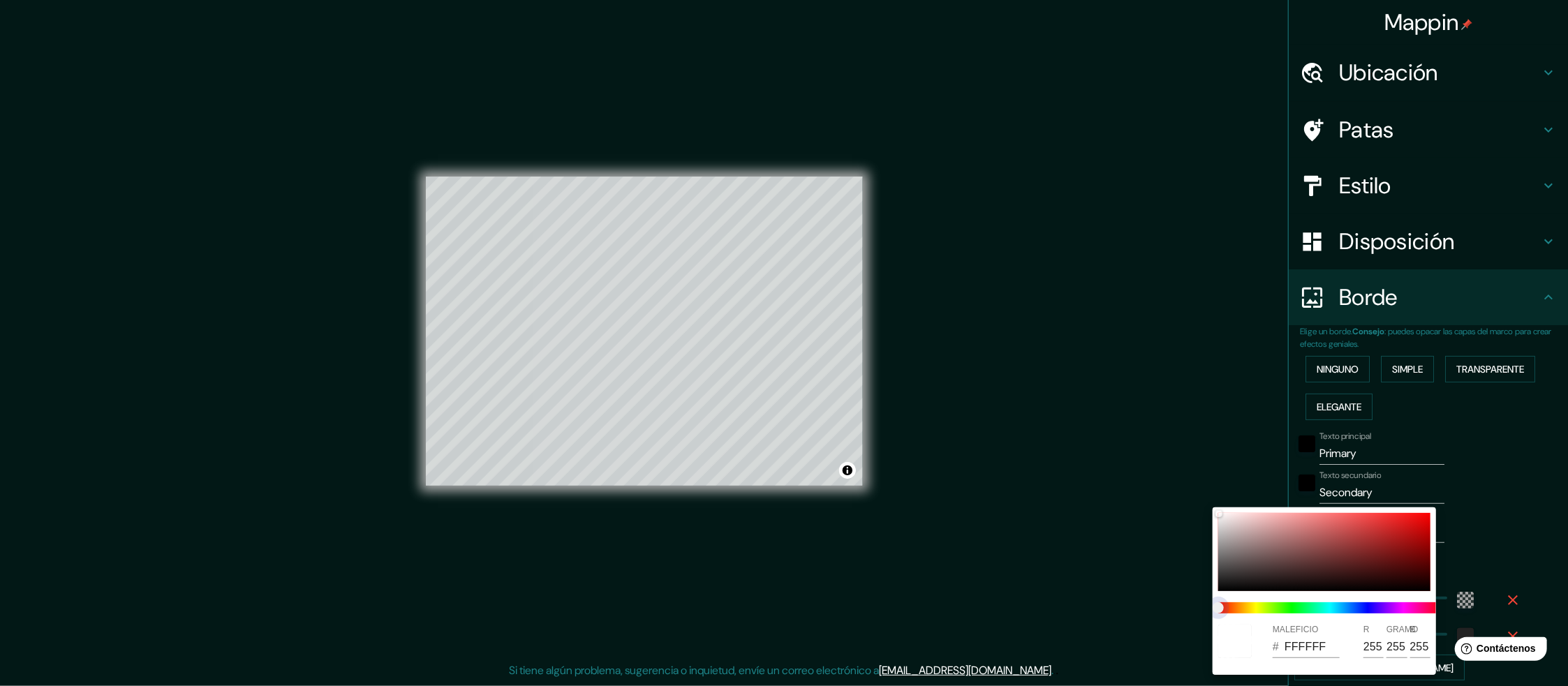
type input "50"
type input "300"
type input "50"
click at [1424, 606] on span at bounding box center [1330, 608] width 223 height 11
click at [1480, 474] on div at bounding box center [784, 343] width 1568 height 686
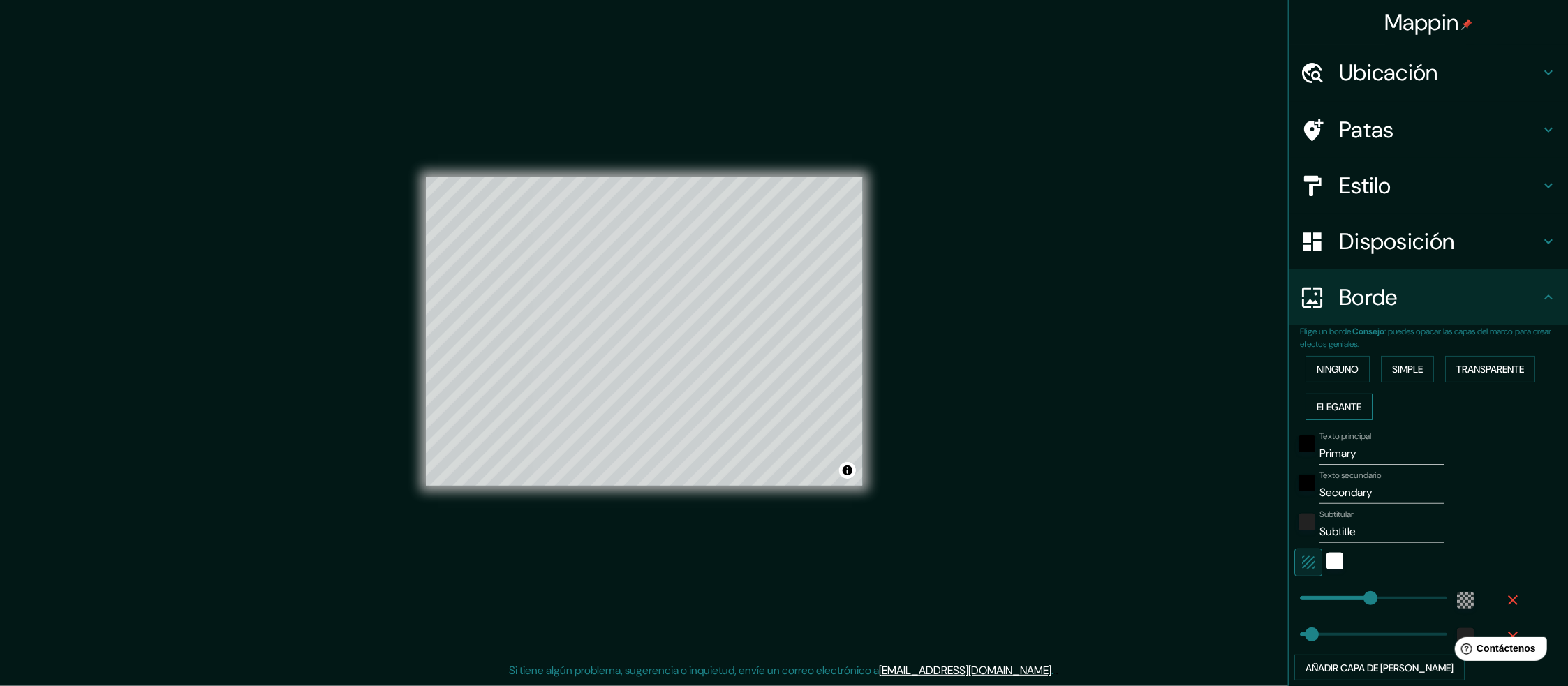
click at [1330, 394] on button "Elegante" at bounding box center [1339, 406] width 67 height 27
click at [1330, 370] on font "Ninguno" at bounding box center [1338, 369] width 42 height 12
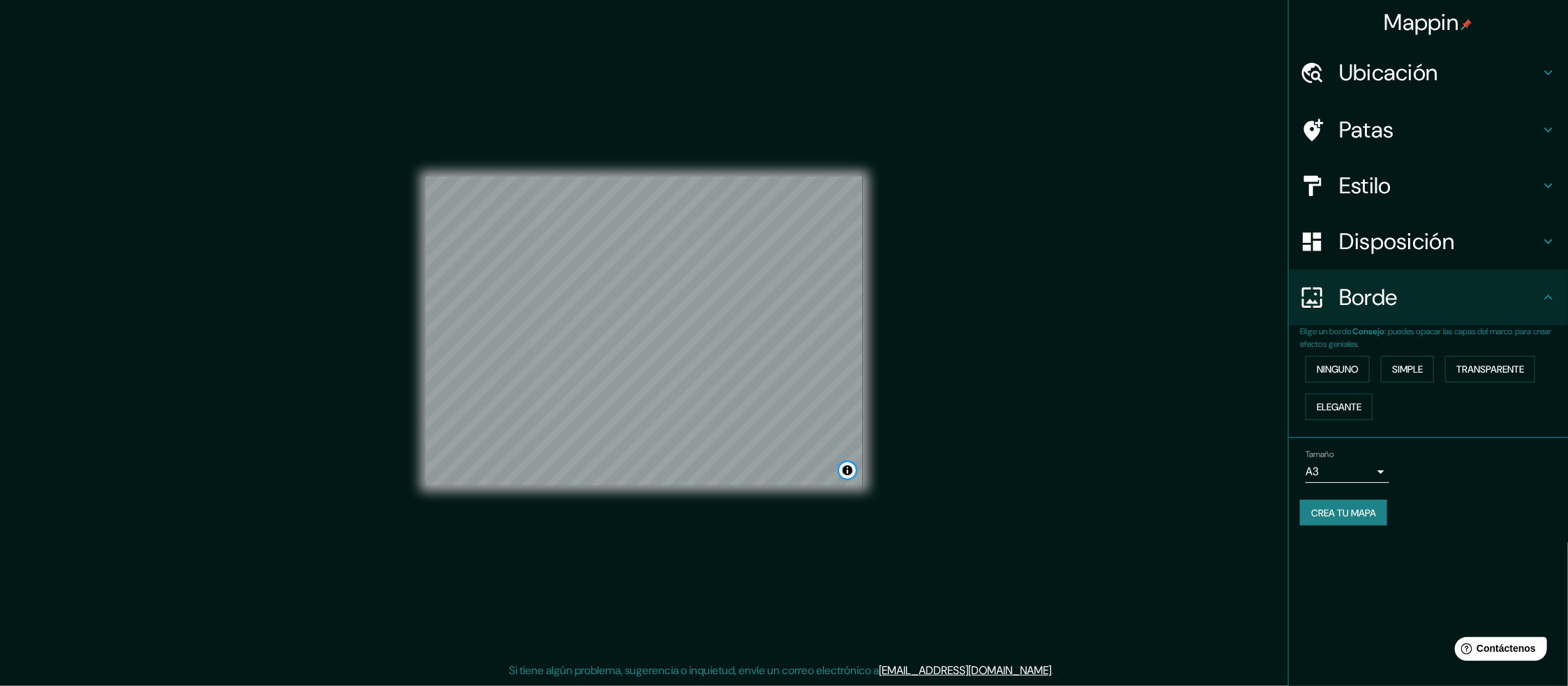
click at [847, 468] on button "Activar o desactivar atribución" at bounding box center [847, 470] width 17 height 17
click at [1376, 187] on font "Estilo" at bounding box center [1365, 185] width 52 height 29
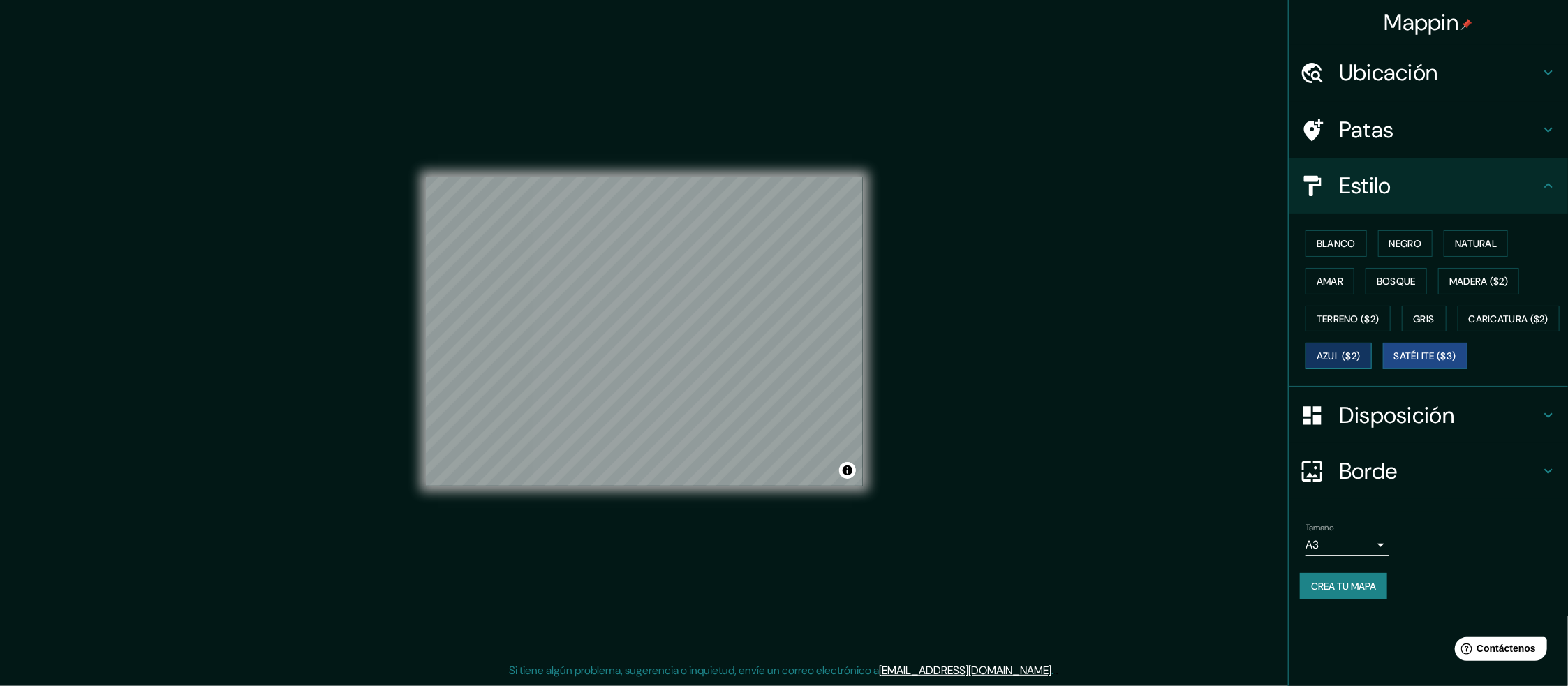
click at [1361, 354] on font "Azul ($2)" at bounding box center [1338, 356] width 44 height 12
click at [1495, 277] on font "Madera ($2)" at bounding box center [1478, 281] width 59 height 12
click at [1425, 125] on h4 "Patas" at bounding box center [1439, 130] width 201 height 28
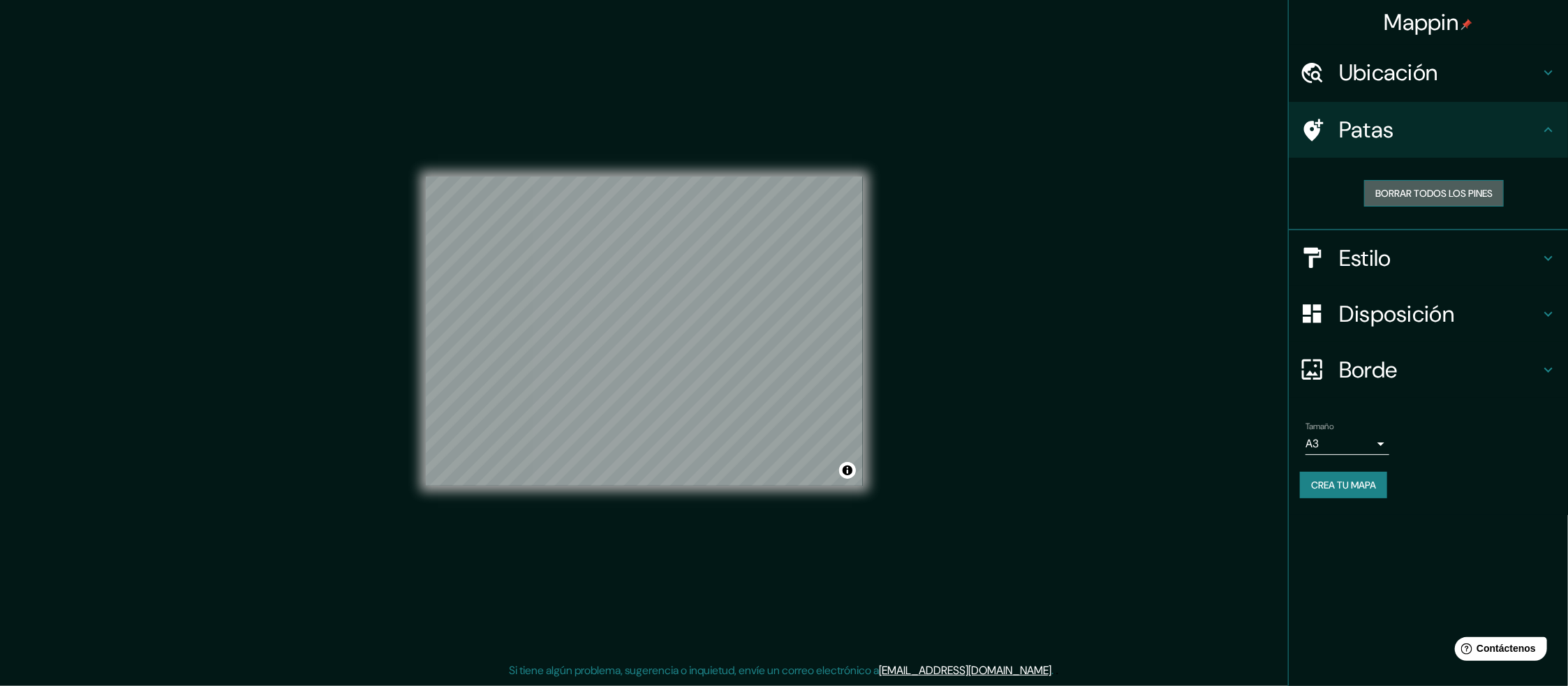
click at [1446, 192] on font "Borrar todos los pines" at bounding box center [1434, 193] width 117 height 12
